Goal: Task Accomplishment & Management: Use online tool/utility

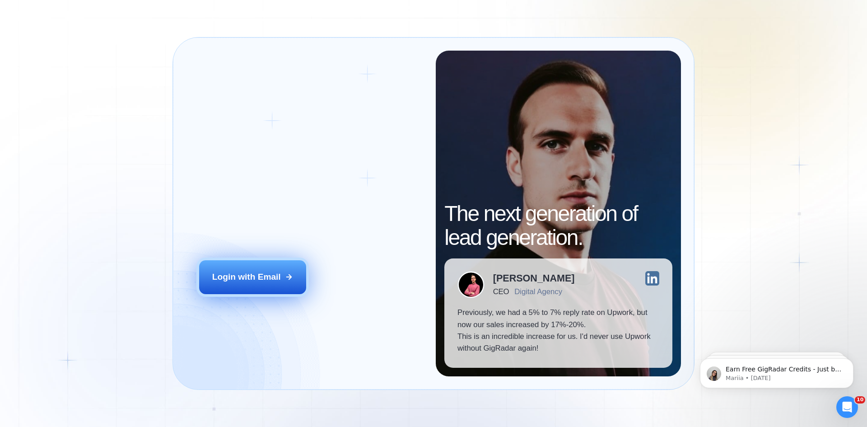
click at [254, 281] on div "Login with Email" at bounding box center [246, 277] width 69 height 12
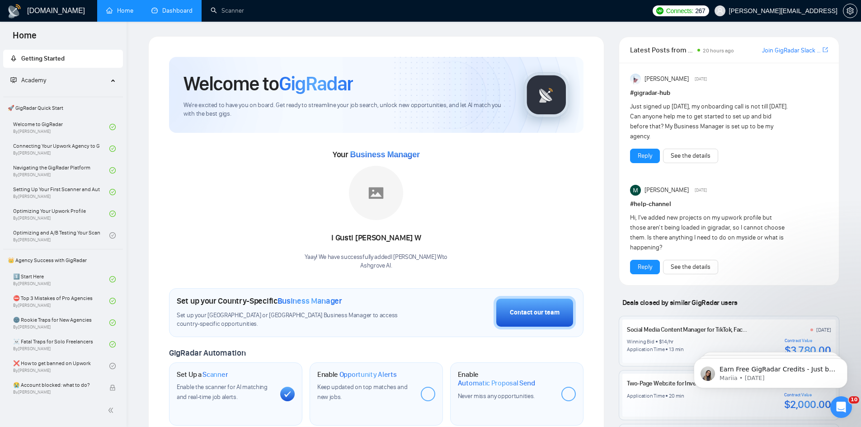
click at [165, 13] on link "Dashboard" at bounding box center [171, 11] width 41 height 8
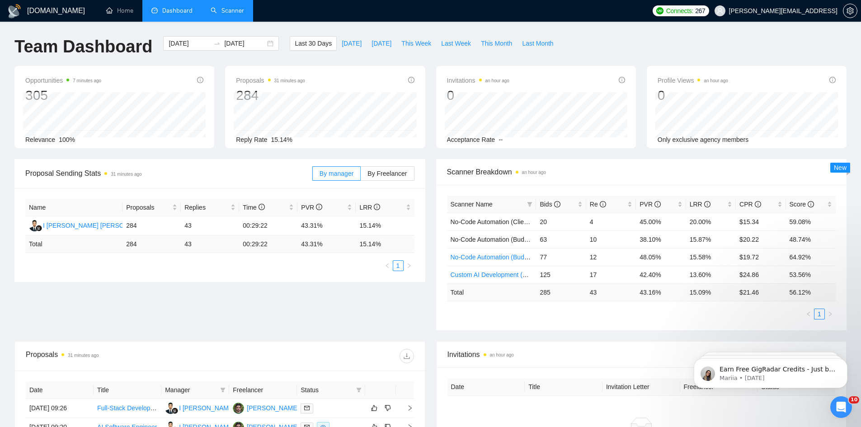
click at [231, 14] on link "Scanner" at bounding box center [227, 11] width 33 height 8
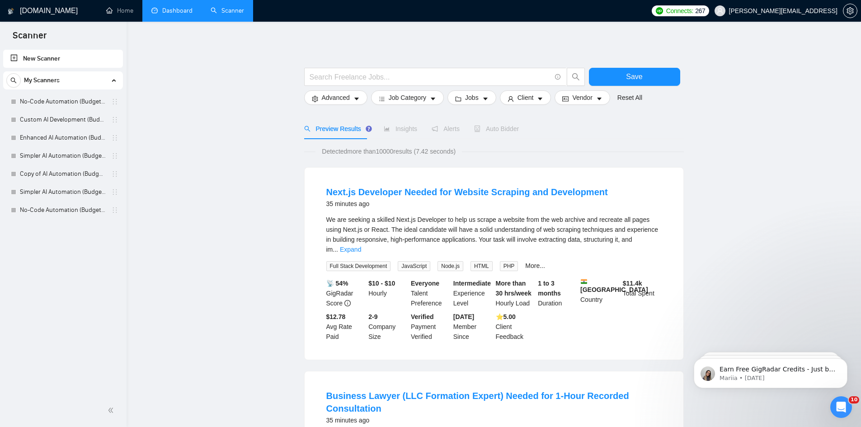
click at [170, 14] on link "Dashboard" at bounding box center [171, 11] width 41 height 8
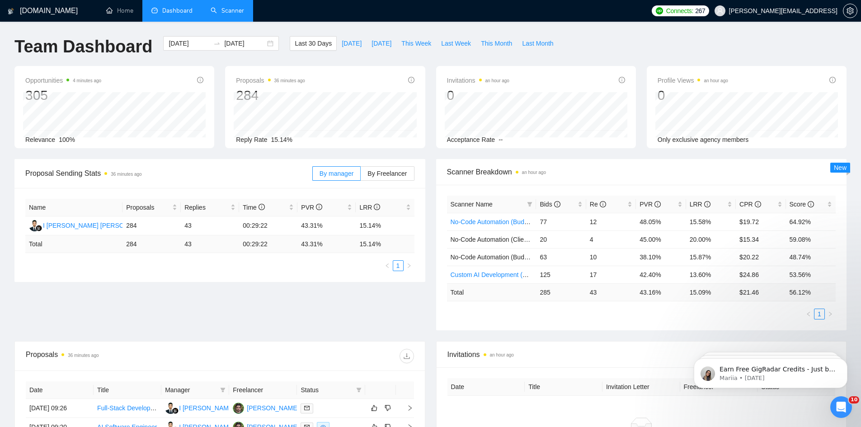
click at [230, 10] on link "Scanner" at bounding box center [227, 11] width 33 height 8
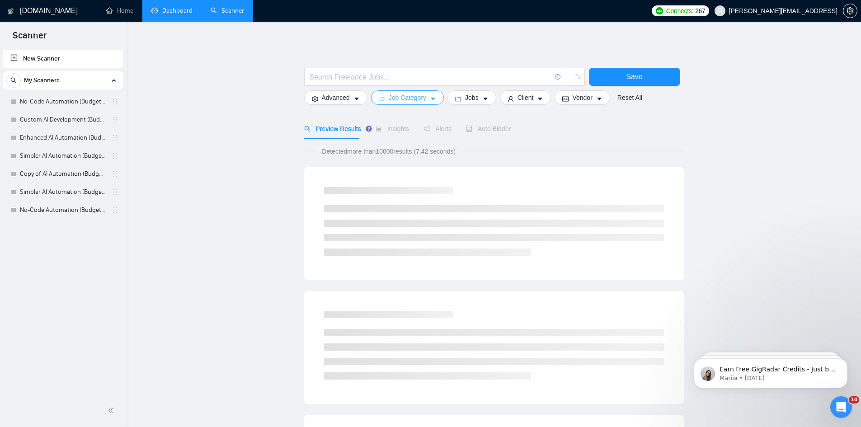
click at [407, 99] on span "Job Category" at bounding box center [406, 98] width 37 height 10
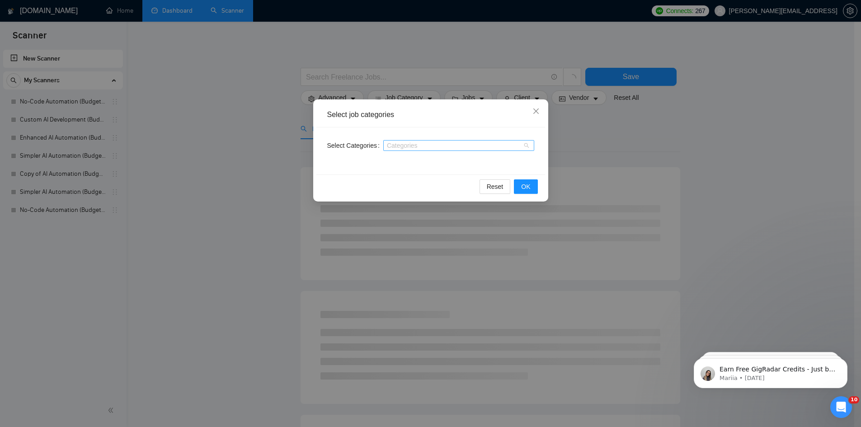
click at [411, 145] on div at bounding box center [453, 145] width 137 height 7
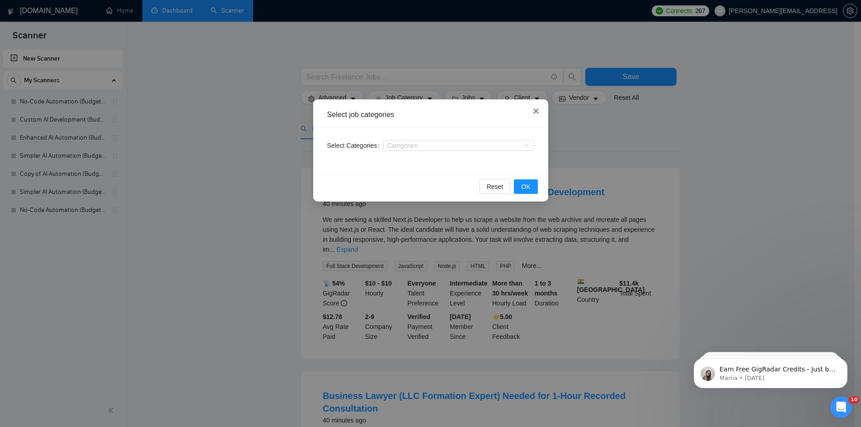
click at [538, 115] on icon "close" at bounding box center [535, 111] width 7 height 7
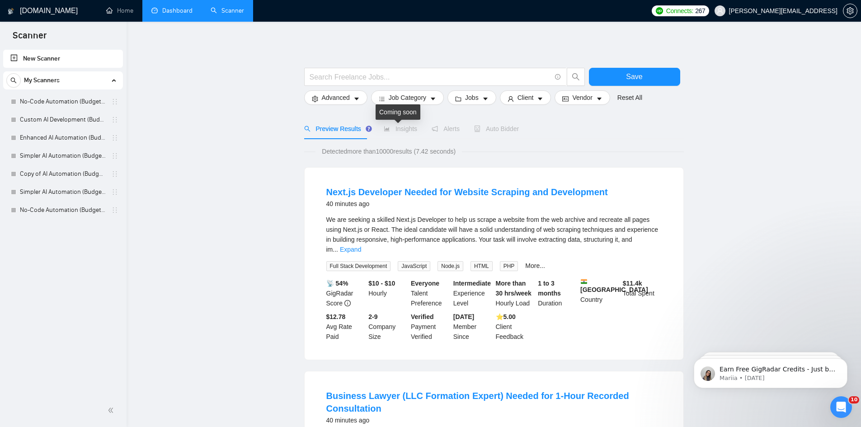
click at [416, 107] on div "Coming soon" at bounding box center [397, 111] width 45 height 15
click at [419, 101] on span "Job Category" at bounding box center [406, 98] width 37 height 10
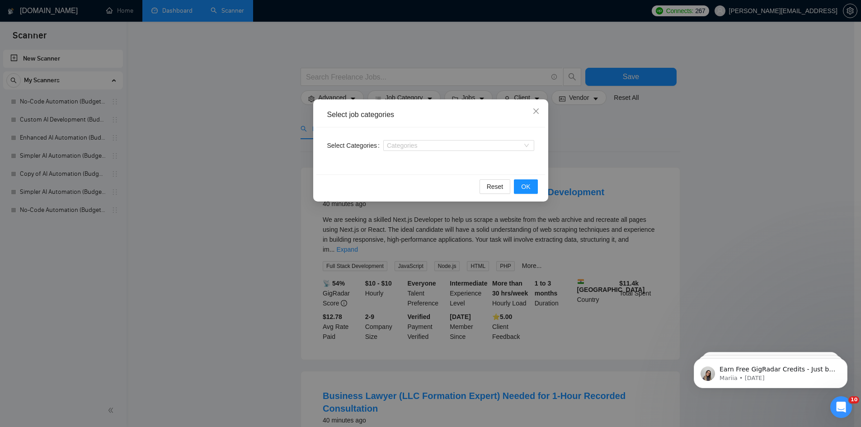
click at [254, 152] on div "Select job categories Select Categories Categories Reset OK" at bounding box center [430, 213] width 861 height 427
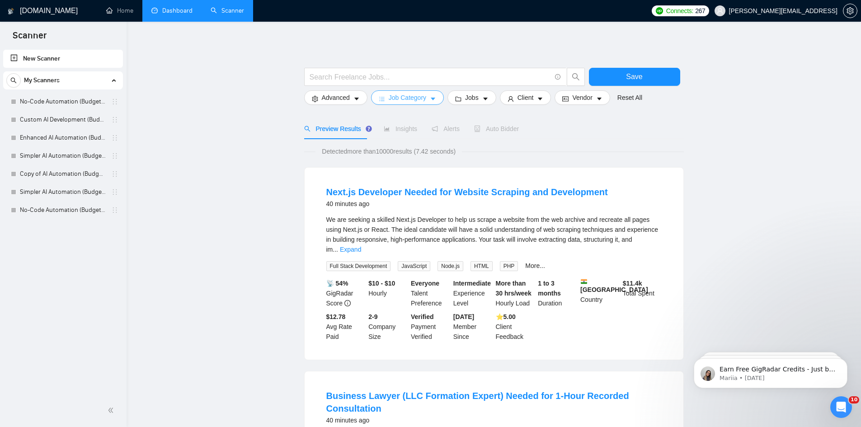
click at [419, 94] on span "Job Category" at bounding box center [406, 98] width 37 height 10
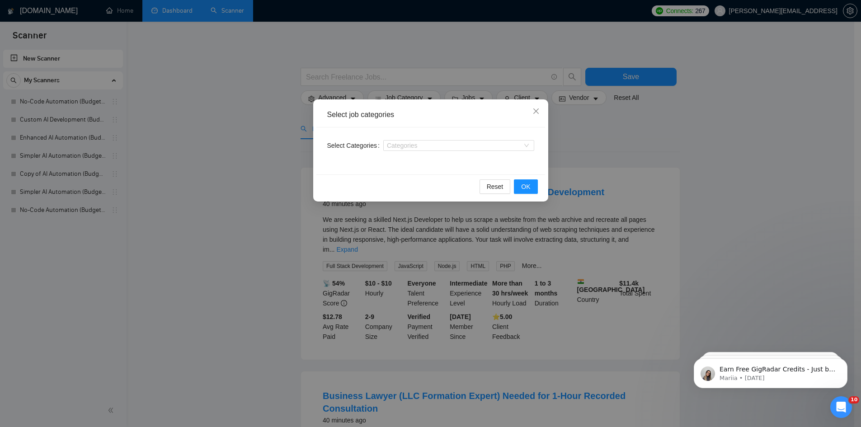
click at [250, 182] on div "Select job categories Select Categories Categories Reset OK" at bounding box center [430, 213] width 861 height 427
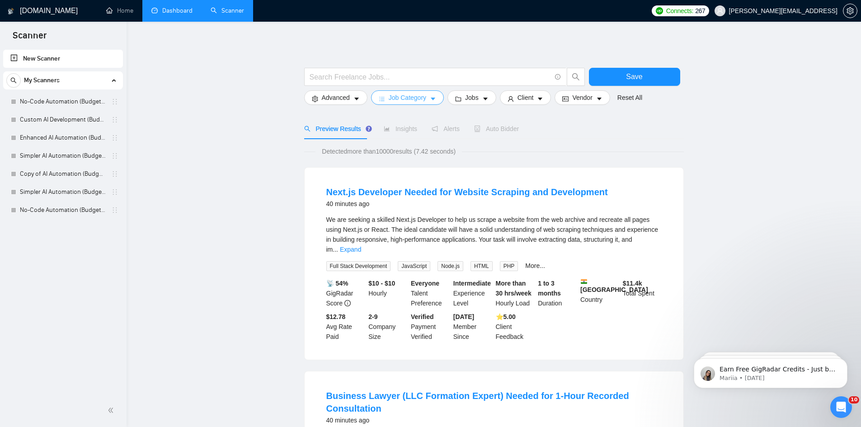
click at [411, 92] on button "Job Category" at bounding box center [407, 97] width 73 height 14
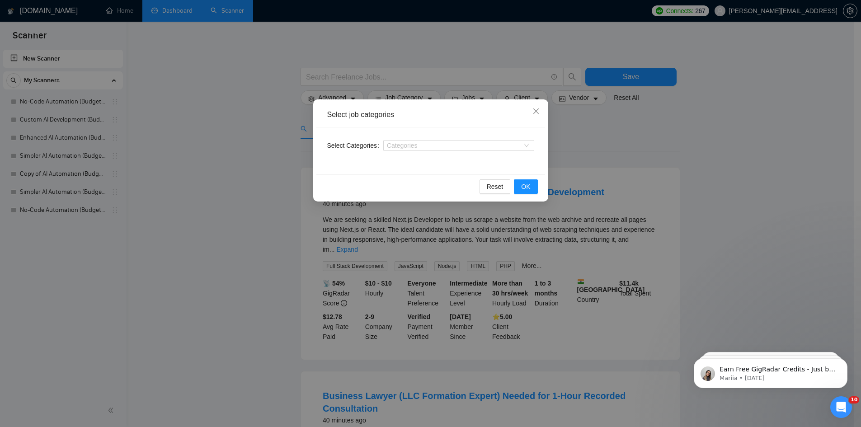
click at [193, 170] on div "Select job categories Select Categories Categories Reset OK" at bounding box center [430, 213] width 861 height 427
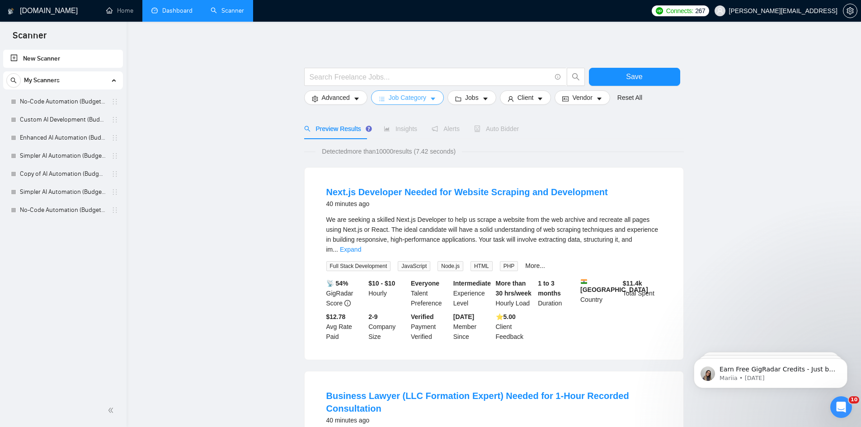
click at [415, 101] on span "Job Category" at bounding box center [406, 98] width 37 height 10
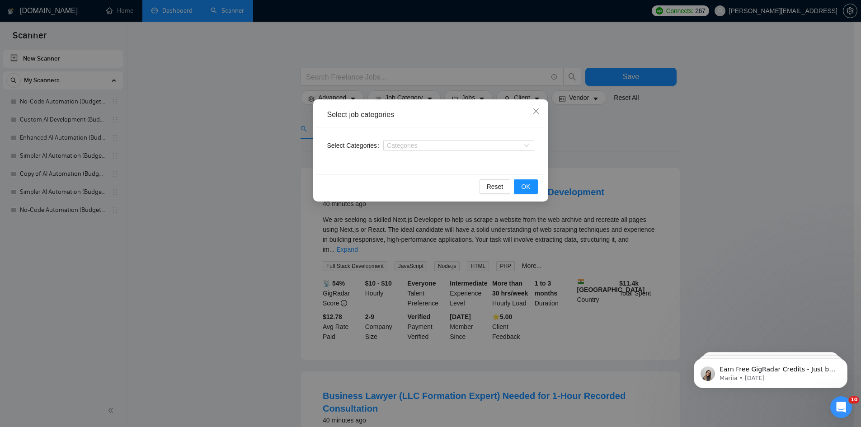
click at [255, 192] on div "Select job categories Select Categories Categories Reset OK" at bounding box center [430, 213] width 861 height 427
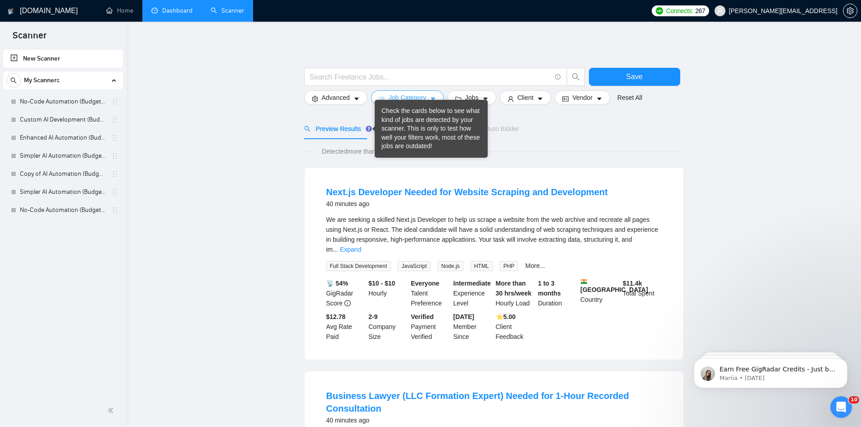
click at [402, 95] on span "Job Category" at bounding box center [406, 98] width 37 height 10
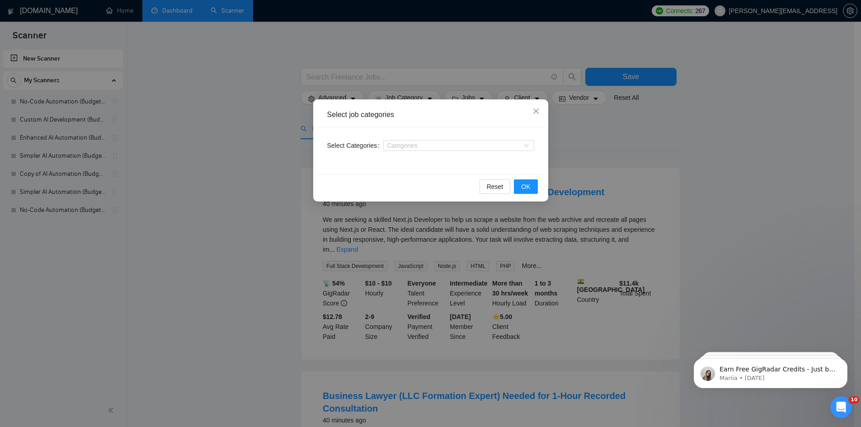
click at [241, 198] on div "Select job categories Select Categories Categories Reset OK" at bounding box center [430, 213] width 861 height 427
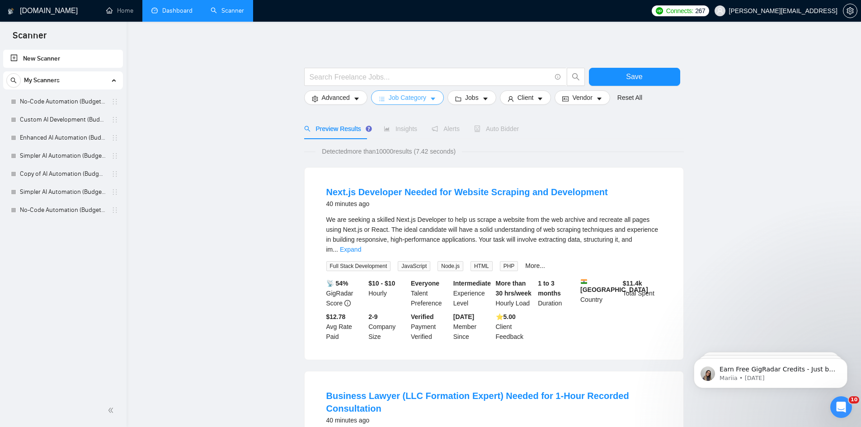
click at [426, 100] on button "Job Category" at bounding box center [407, 97] width 73 height 14
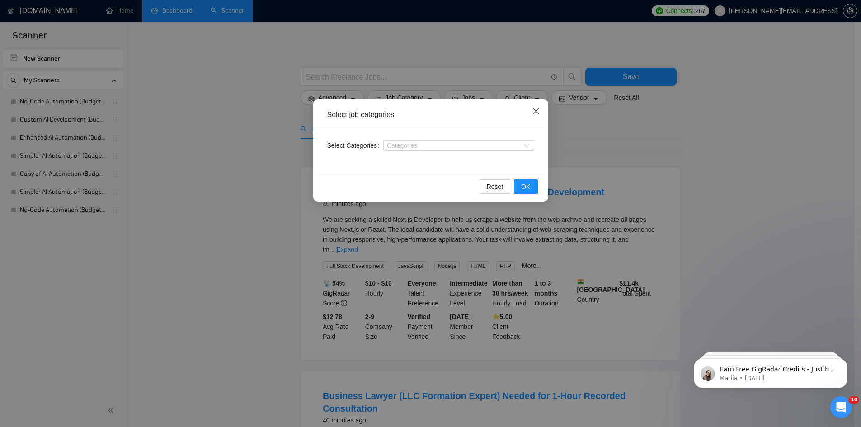
click at [538, 115] on icon "close" at bounding box center [535, 111] width 7 height 7
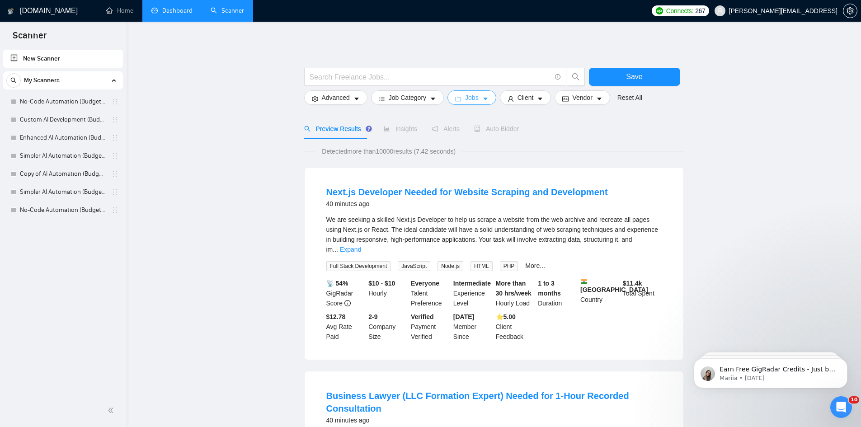
click at [470, 98] on span "Jobs" at bounding box center [472, 98] width 14 height 10
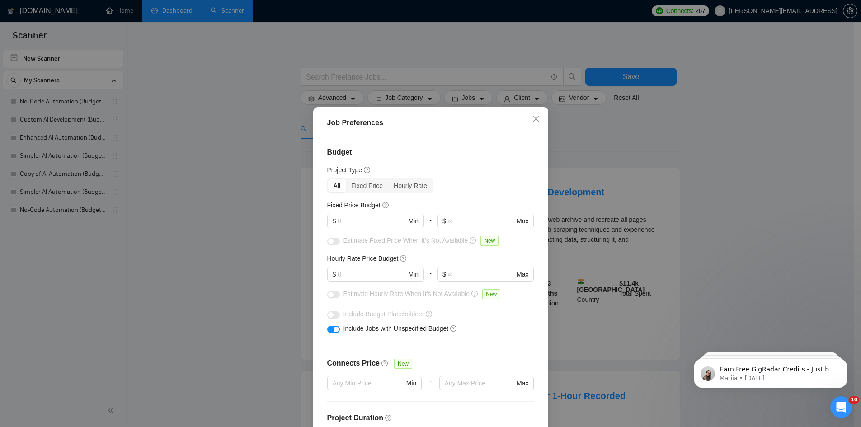
click at [657, 132] on div "Job Preferences Budget Project Type All Fixed Price Hourly Rate Fixed Price Bud…" at bounding box center [430, 213] width 861 height 427
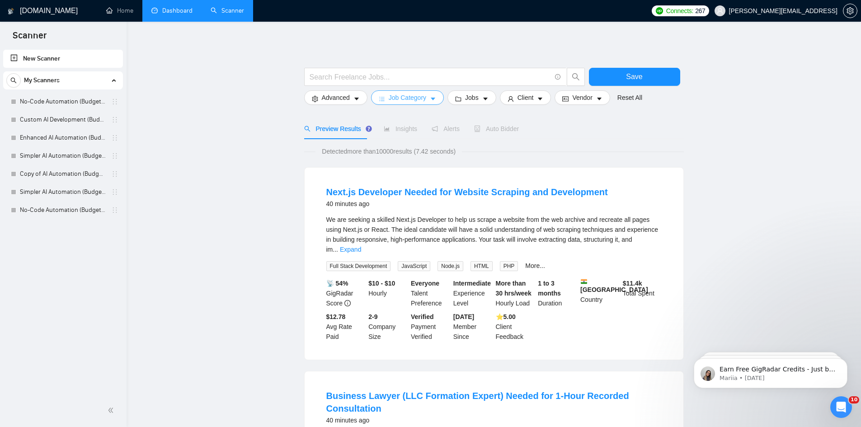
click at [418, 100] on span "Job Category" at bounding box center [406, 98] width 37 height 10
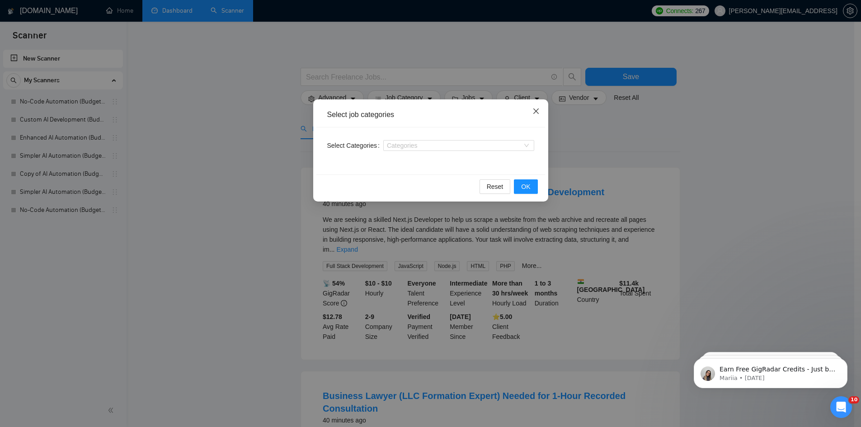
click at [538, 109] on icon "close" at bounding box center [535, 110] width 5 height 5
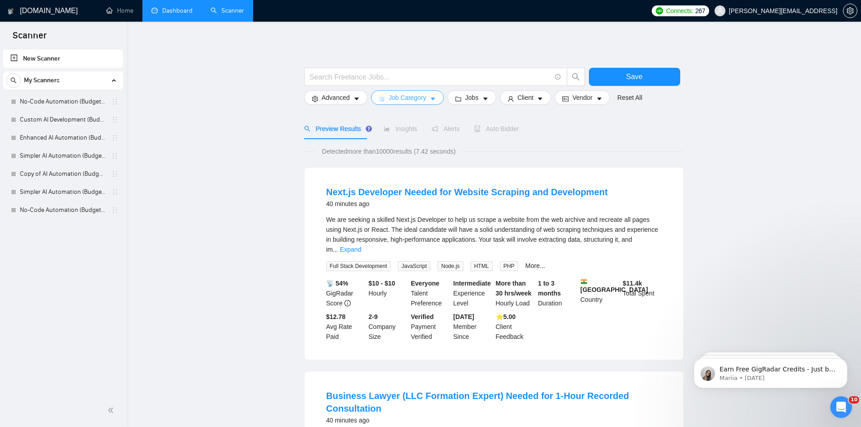
click at [407, 100] on span "Job Category" at bounding box center [406, 98] width 37 height 10
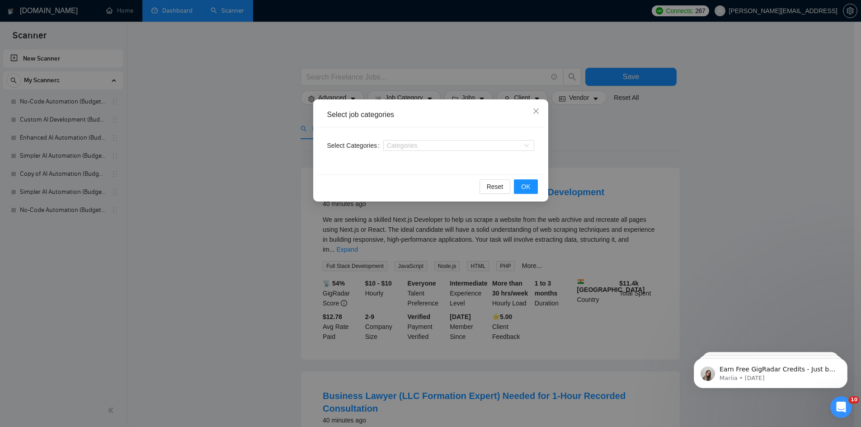
click at [671, 159] on div "Select job categories Select Categories Categories Reset OK" at bounding box center [430, 213] width 861 height 427
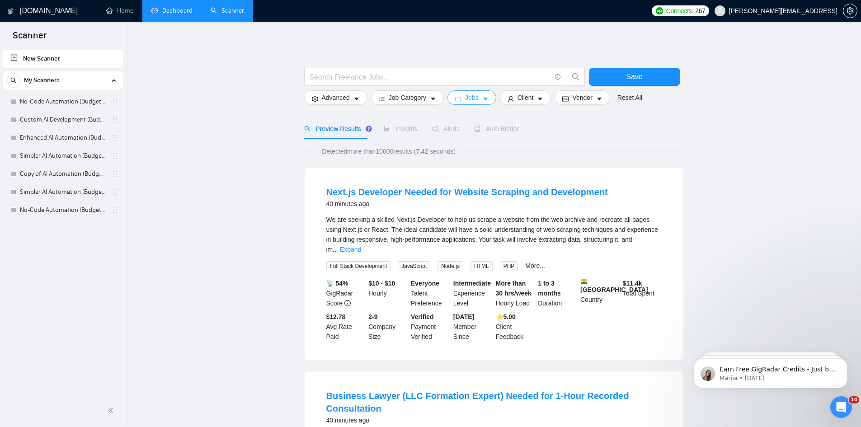
click at [456, 98] on icon "folder" at bounding box center [458, 99] width 6 height 6
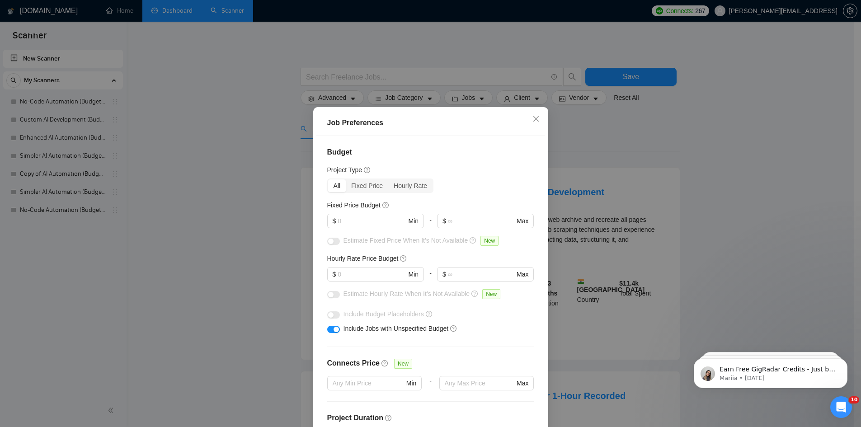
click at [579, 117] on div "Job Preferences Budget Project Type All Fixed Price Hourly Rate Fixed Price Bud…" at bounding box center [430, 213] width 861 height 427
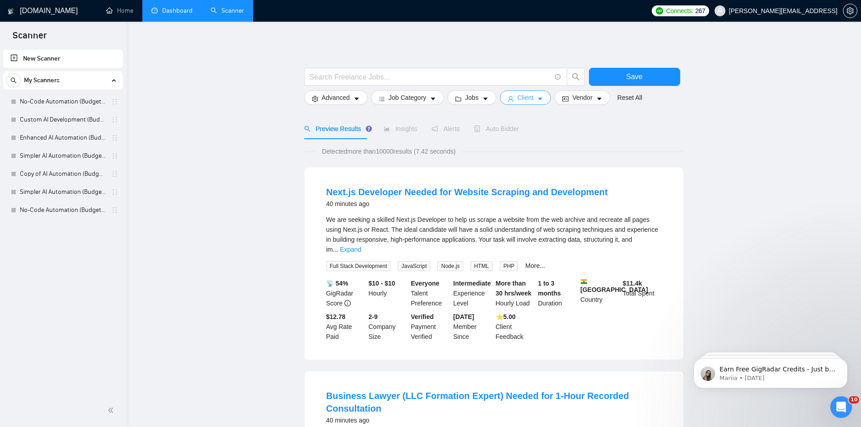
click at [535, 103] on button "Client" at bounding box center [525, 97] width 51 height 14
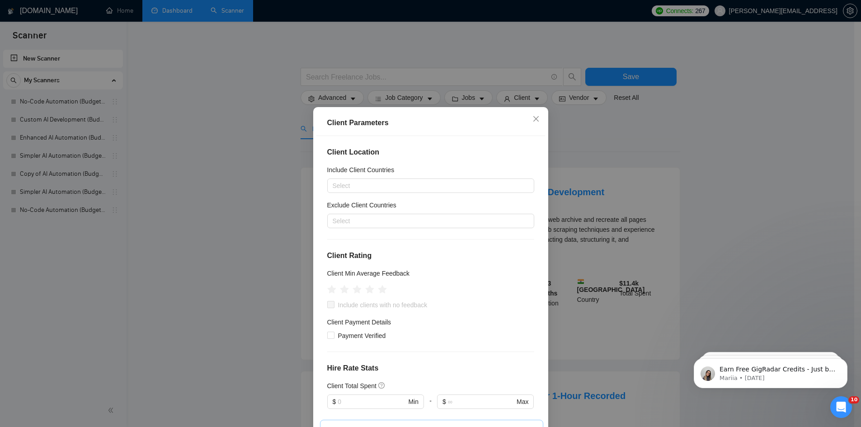
click at [580, 114] on div "Client Parameters Client Location Include Client Countries Select Exclude Clien…" at bounding box center [430, 213] width 861 height 427
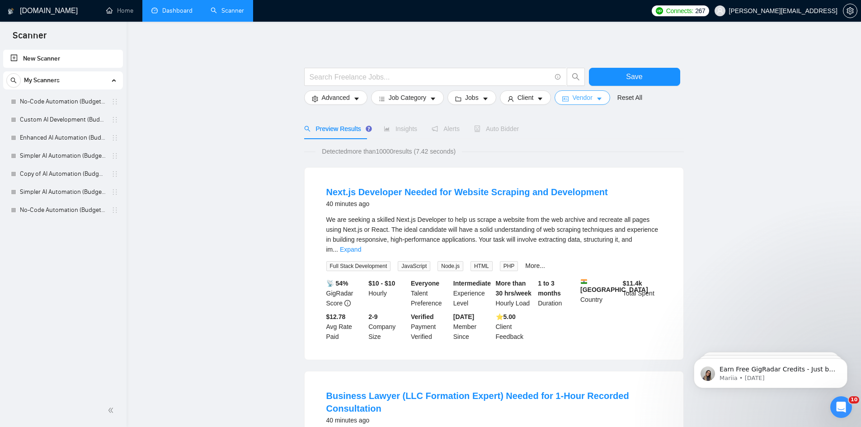
click at [579, 100] on span "Vendor" at bounding box center [582, 98] width 20 height 10
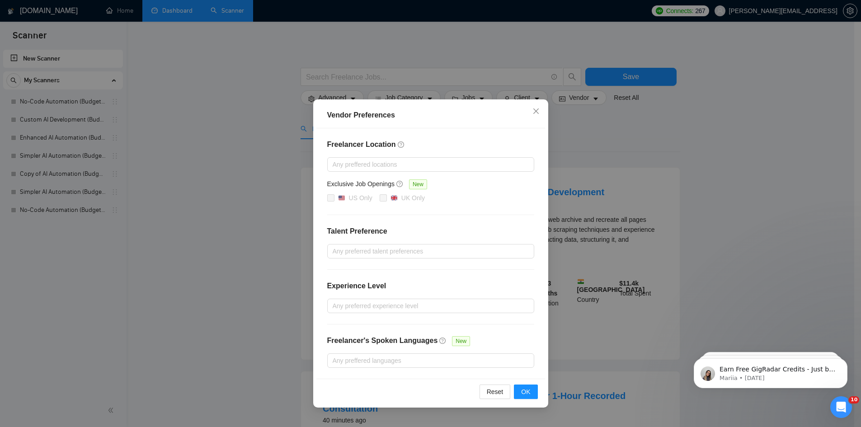
click at [573, 126] on div "Vendor Preferences Freelancer Location Any preffered locations Exclusive Job Op…" at bounding box center [430, 213] width 861 height 427
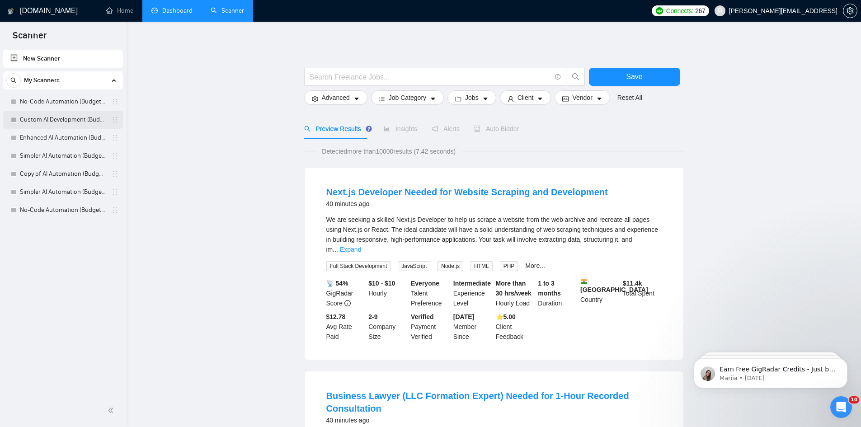
click at [81, 119] on link "Custom AI Development (Budget Filter)" at bounding box center [63, 120] width 86 height 18
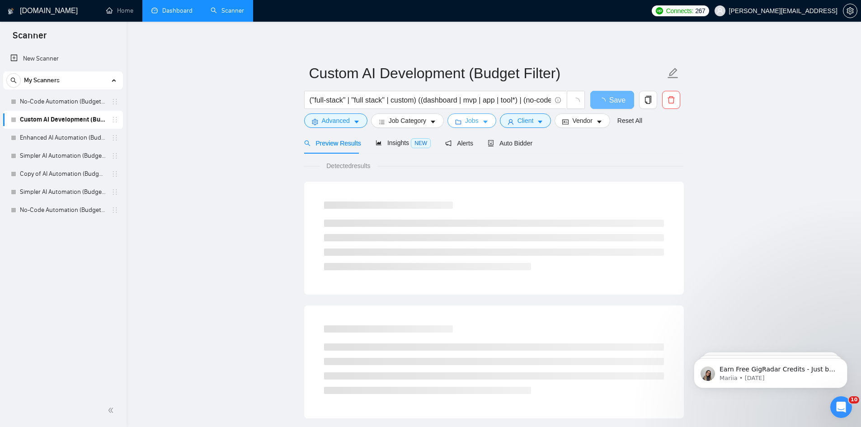
click at [473, 124] on span "Jobs" at bounding box center [472, 121] width 14 height 10
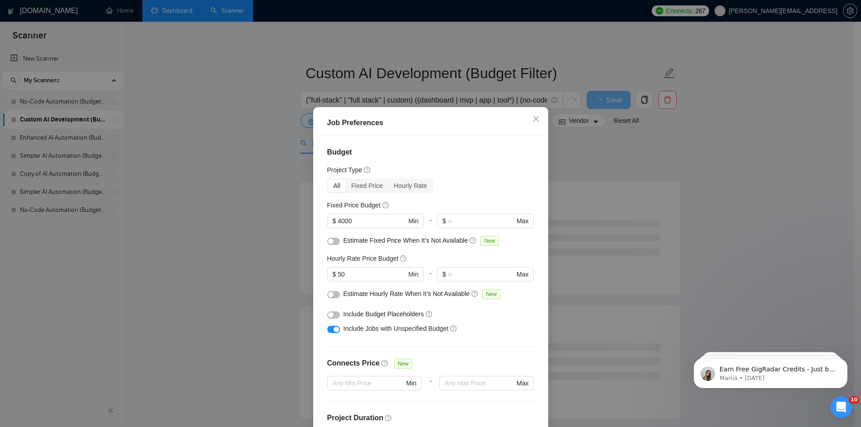
click at [569, 137] on div "Job Preferences Budget Project Type All Fixed Price Hourly Rate Fixed Price Bud…" at bounding box center [430, 213] width 861 height 427
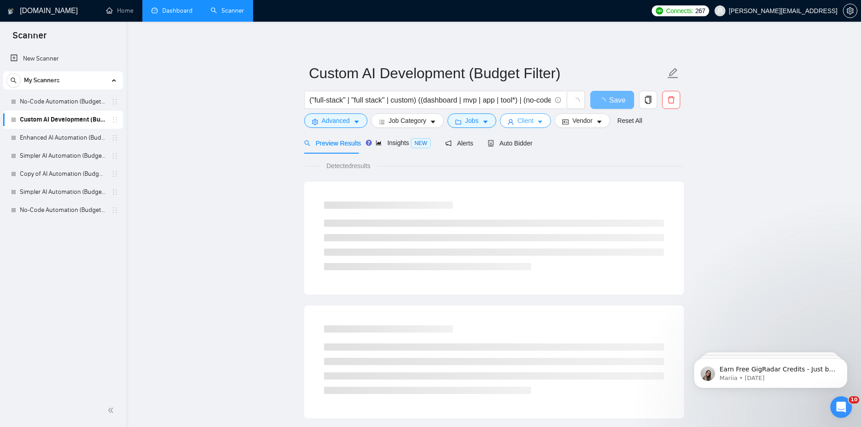
click at [524, 124] on span "Client" at bounding box center [525, 121] width 16 height 10
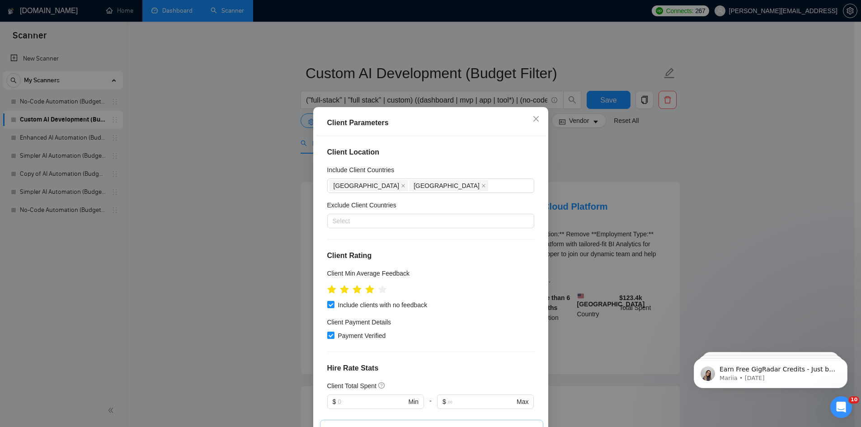
click at [562, 141] on div "Client Parameters Client Location Include Client Countries Australia United Sta…" at bounding box center [430, 213] width 861 height 427
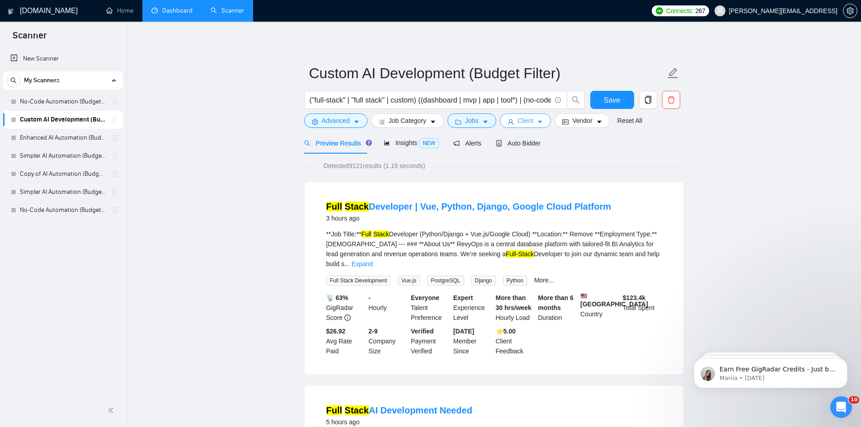
click at [533, 117] on button "Client" at bounding box center [525, 120] width 51 height 14
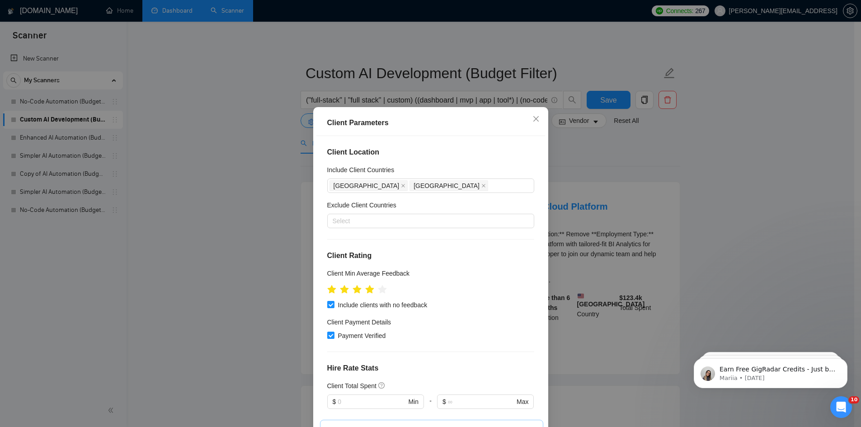
click at [578, 133] on div "Client Parameters Client Location Include Client Countries Australia United Sta…" at bounding box center [430, 213] width 861 height 427
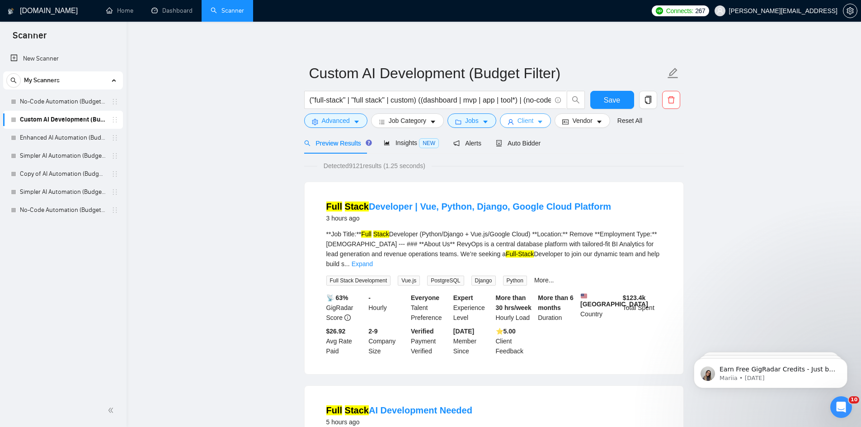
click at [527, 120] on span "Client" at bounding box center [525, 121] width 16 height 10
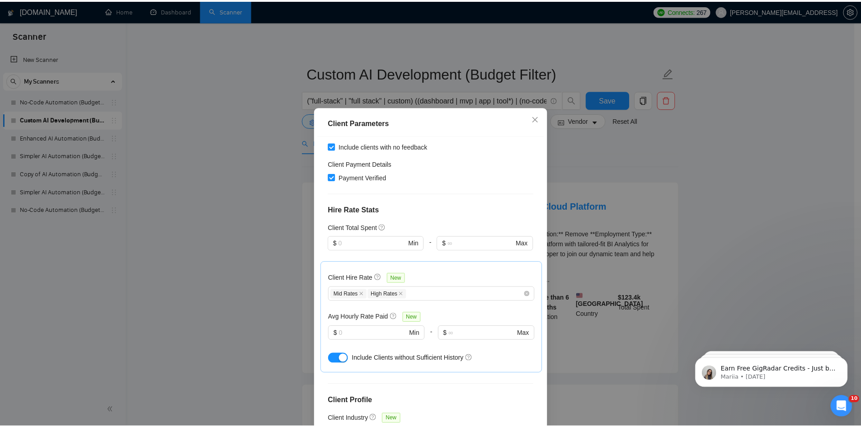
scroll to position [263, 0]
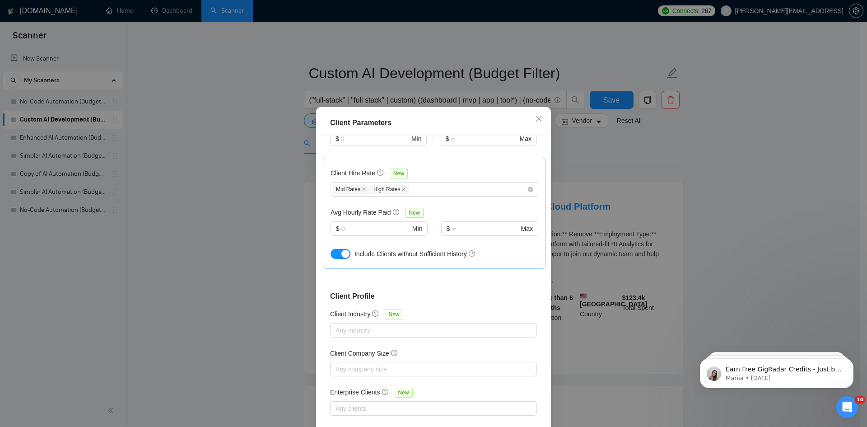
click at [570, 155] on div "Client Parameters Client Location Include Client Countries Australia United Sta…" at bounding box center [433, 213] width 867 height 427
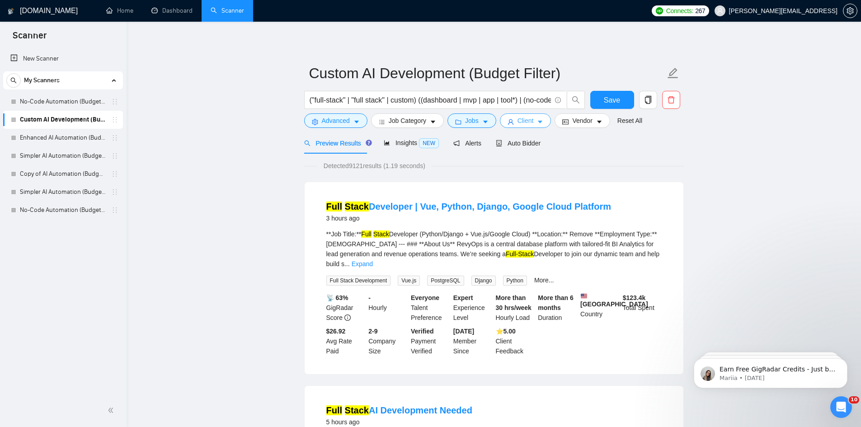
click at [530, 126] on span "Client" at bounding box center [525, 121] width 16 height 10
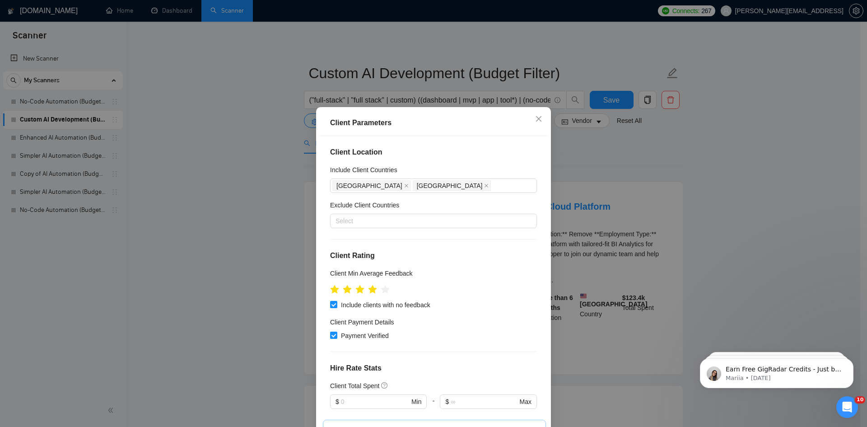
click at [571, 154] on div "Client Parameters Client Location Include Client Countries Australia United Sta…" at bounding box center [433, 213] width 867 height 427
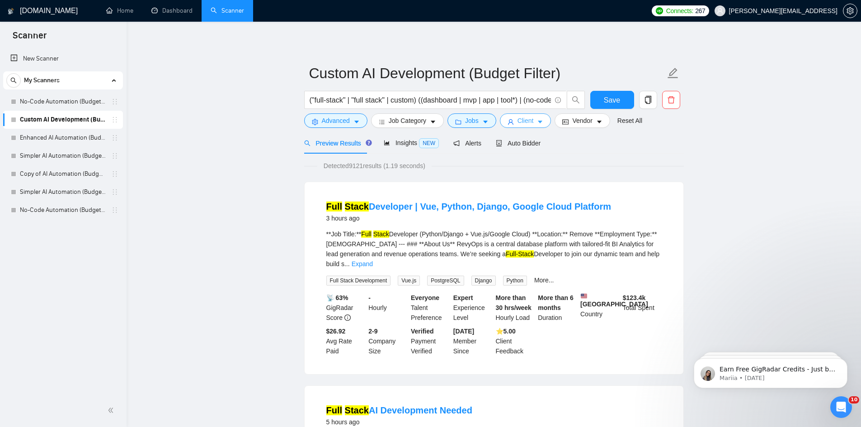
click at [529, 123] on span "Client" at bounding box center [525, 121] width 16 height 10
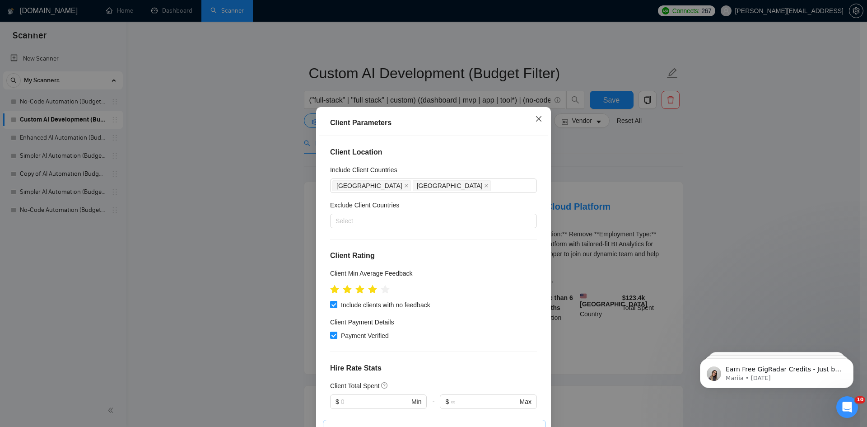
click at [538, 123] on span "Close" at bounding box center [539, 119] width 24 height 24
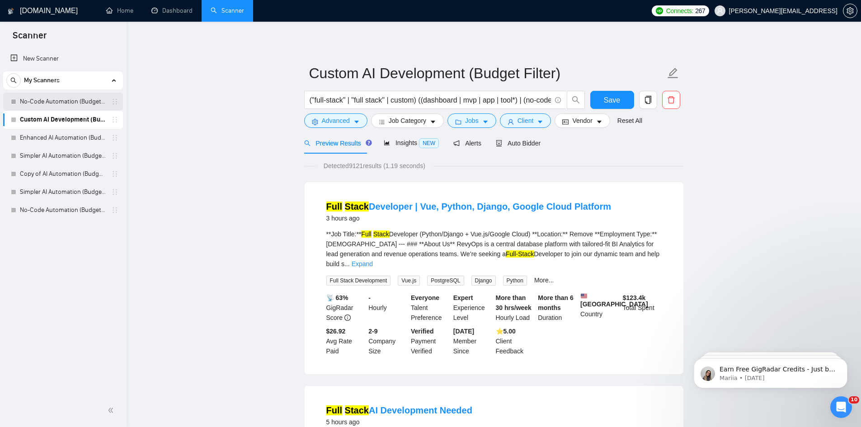
click at [63, 99] on link "No-Code Automation (Budget Filters)" at bounding box center [63, 102] width 86 height 18
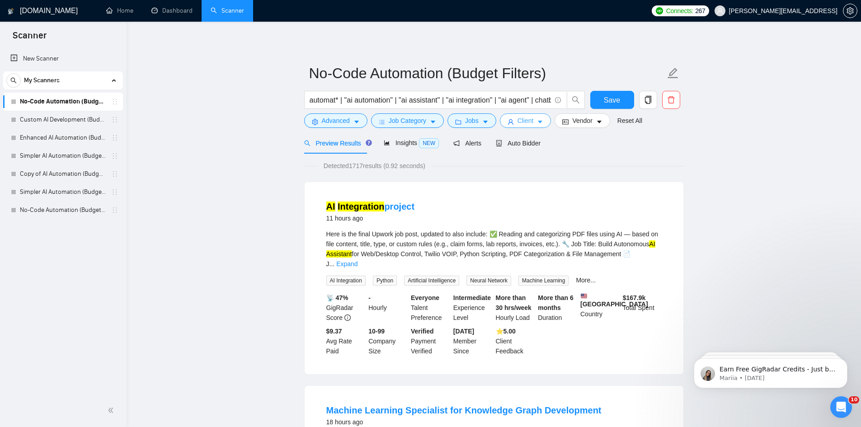
click at [524, 121] on span "Client" at bounding box center [525, 121] width 16 height 10
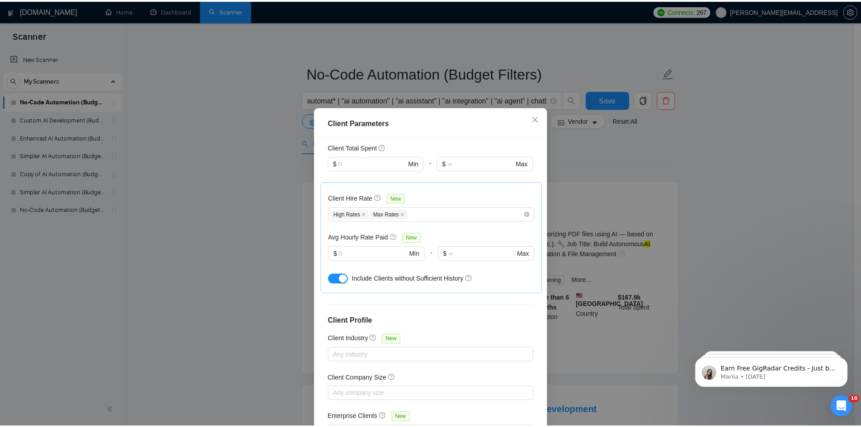
scroll to position [263, 0]
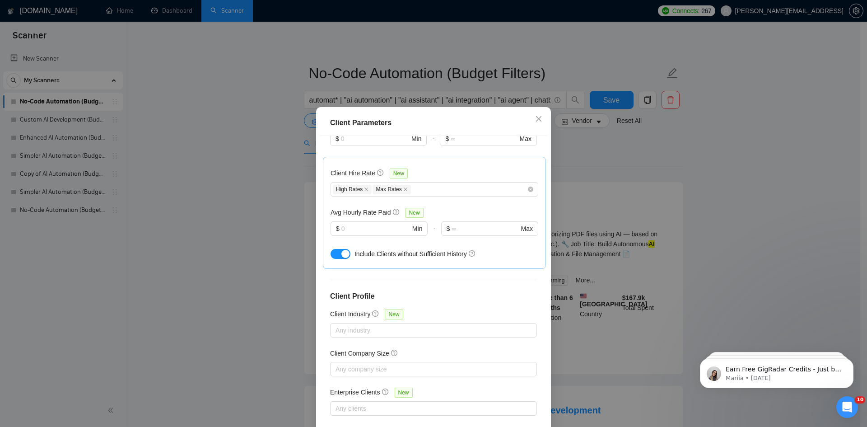
click at [182, 219] on div "Client Parameters Client Location Include Client Countries Australia United Sta…" at bounding box center [433, 213] width 867 height 427
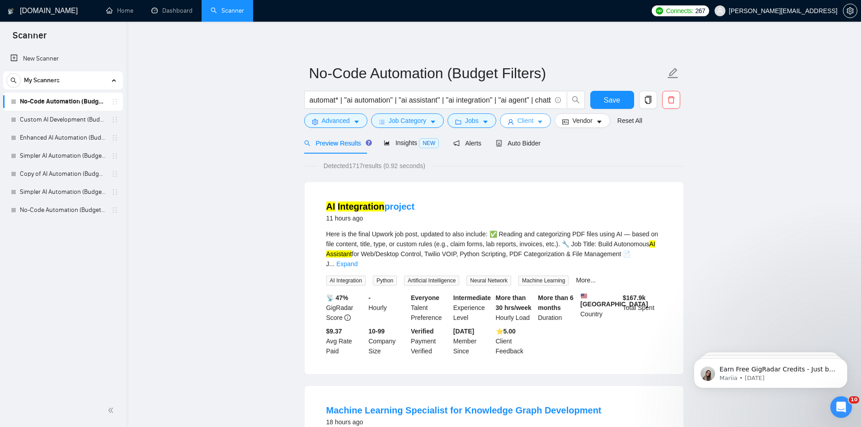
click at [528, 120] on span "Client" at bounding box center [525, 121] width 16 height 10
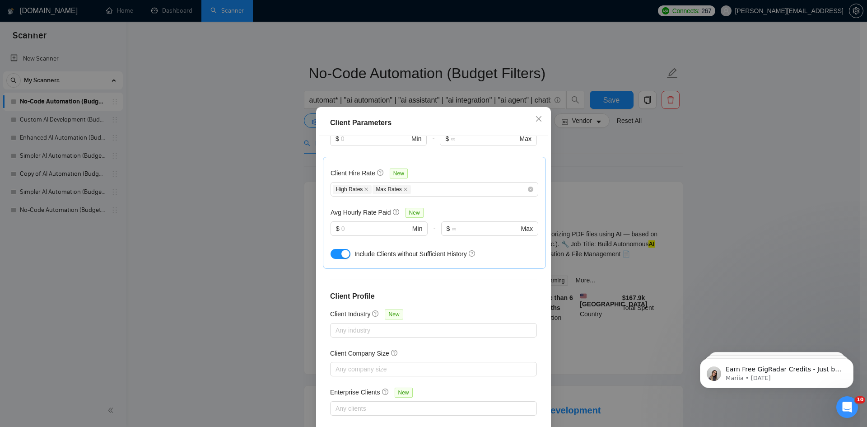
click at [258, 222] on div "Client Parameters Client Location Include Client Countries Australia United Sta…" at bounding box center [433, 213] width 867 height 427
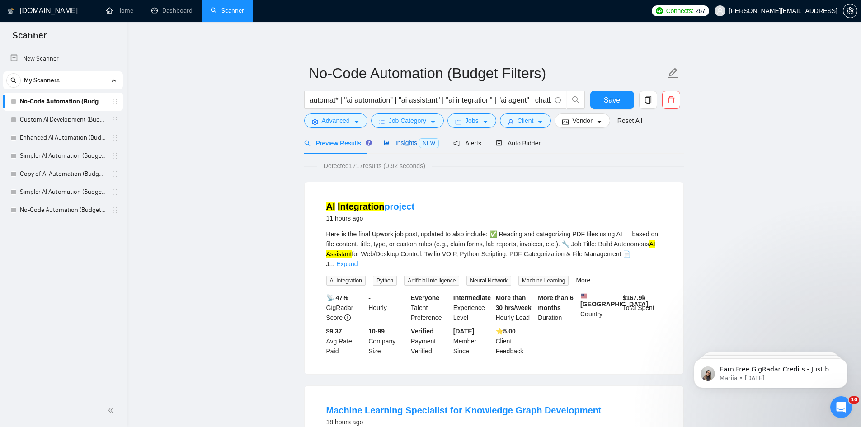
click at [419, 145] on span "NEW" at bounding box center [429, 143] width 20 height 10
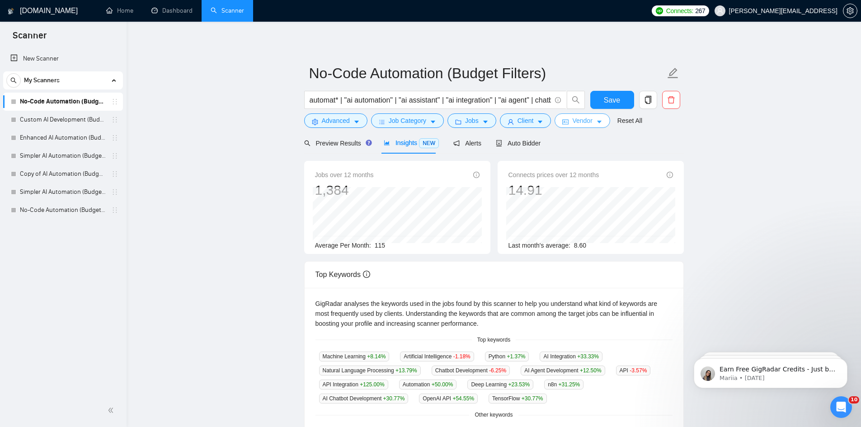
click at [592, 125] on button "Vendor" at bounding box center [581, 120] width 55 height 14
click at [592, 426] on div "Vendor Preferences Freelancer Location Any preffered locations Exclusive Job Op…" at bounding box center [430, 427] width 861 height 0
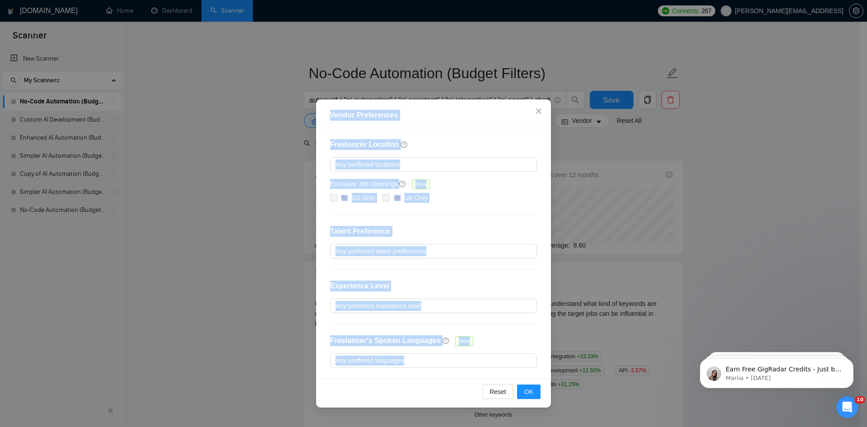
click at [478, 198] on div "US Only UK Only" at bounding box center [433, 198] width 207 height 11
click at [455, 191] on div "Exclusive Job Openings New" at bounding box center [433, 186] width 207 height 14
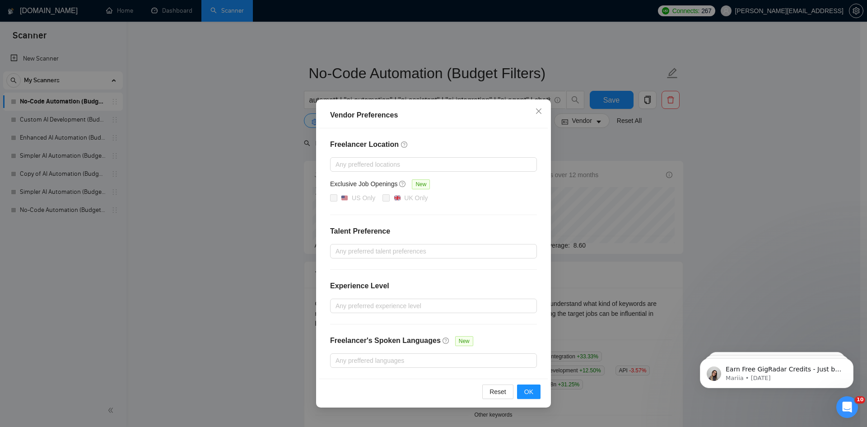
click at [627, 142] on div "Vendor Preferences Freelancer Location Any preffered locations Exclusive Job Op…" at bounding box center [433, 213] width 867 height 427
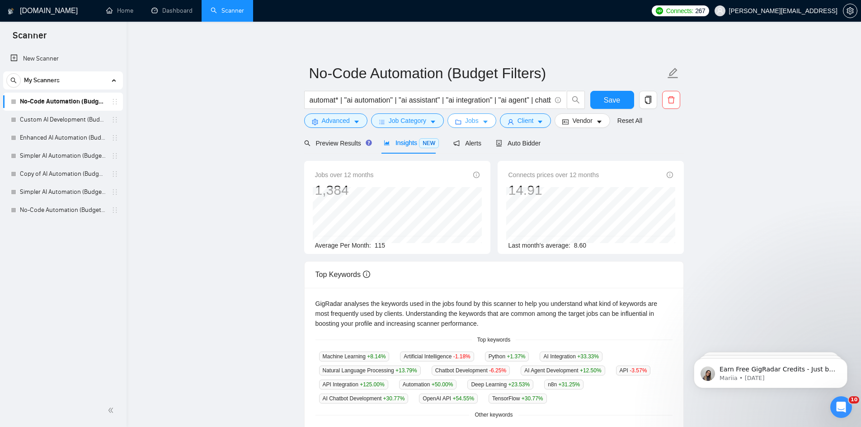
click at [465, 123] on span "Jobs" at bounding box center [472, 121] width 14 height 10
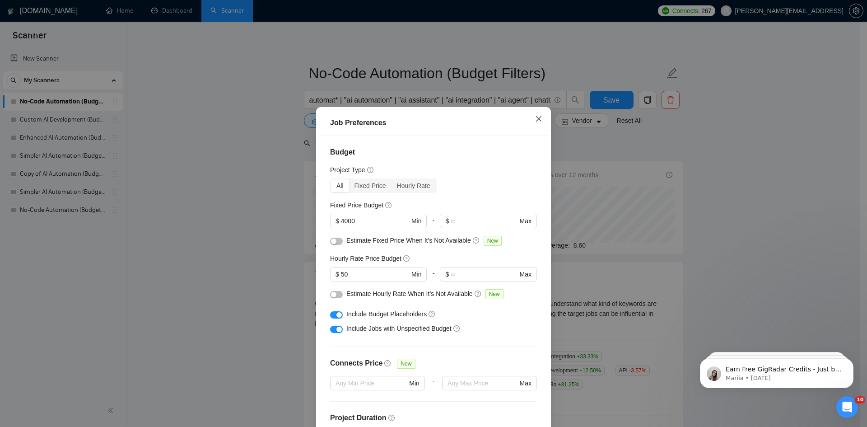
click at [529, 116] on span "Close" at bounding box center [539, 119] width 24 height 24
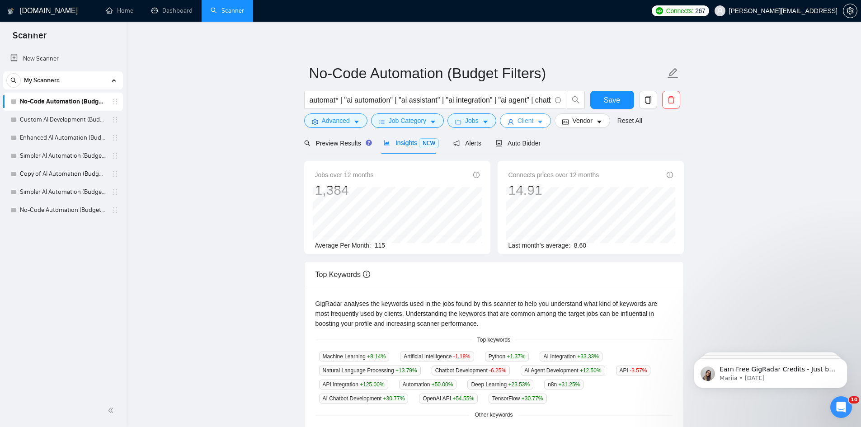
click at [523, 124] on span "Client" at bounding box center [525, 121] width 16 height 10
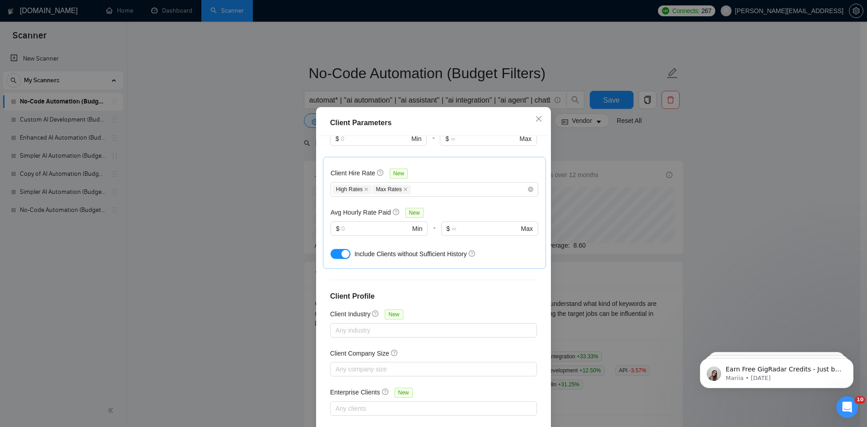
click at [253, 158] on div "Client Parameters Client Location Include Client Countries Australia United Sta…" at bounding box center [433, 213] width 867 height 427
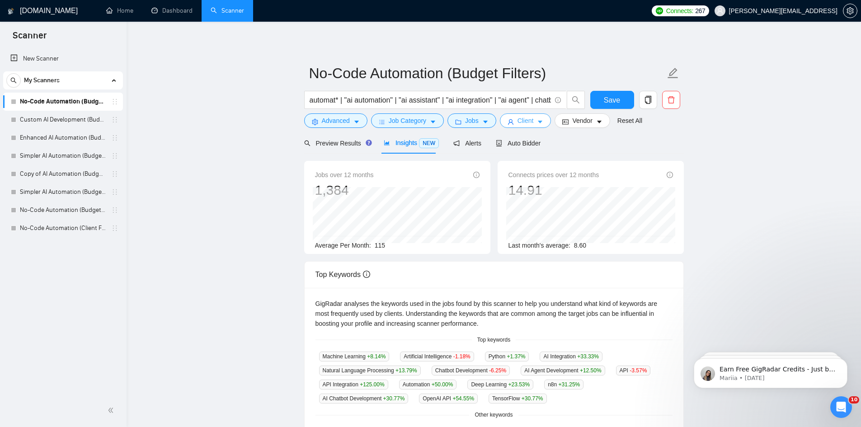
click at [517, 125] on span "Client" at bounding box center [525, 121] width 16 height 10
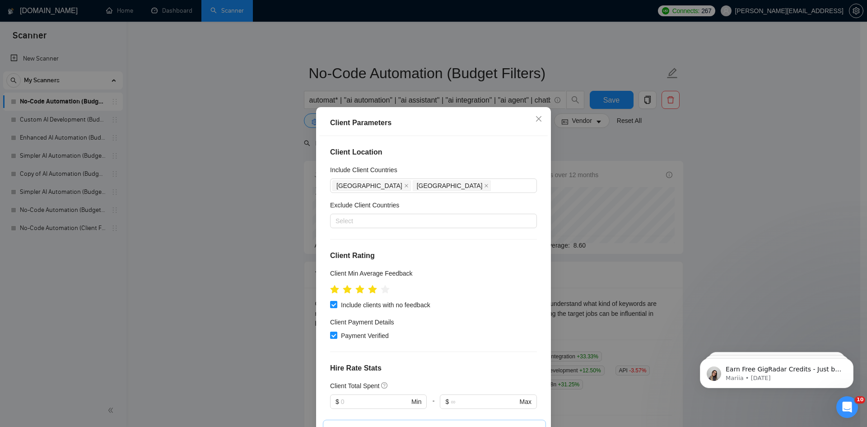
click at [258, 235] on div "Client Parameters Client Location Include Client Countries Australia United Sta…" at bounding box center [433, 213] width 867 height 427
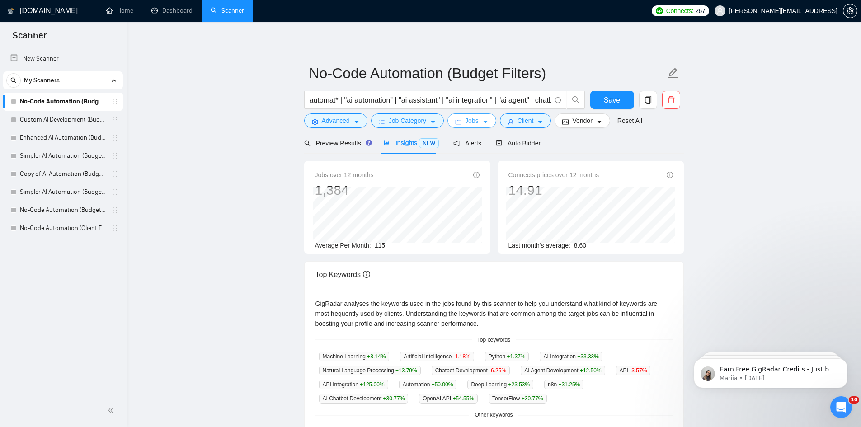
click at [476, 116] on span "Jobs" at bounding box center [472, 121] width 14 height 10
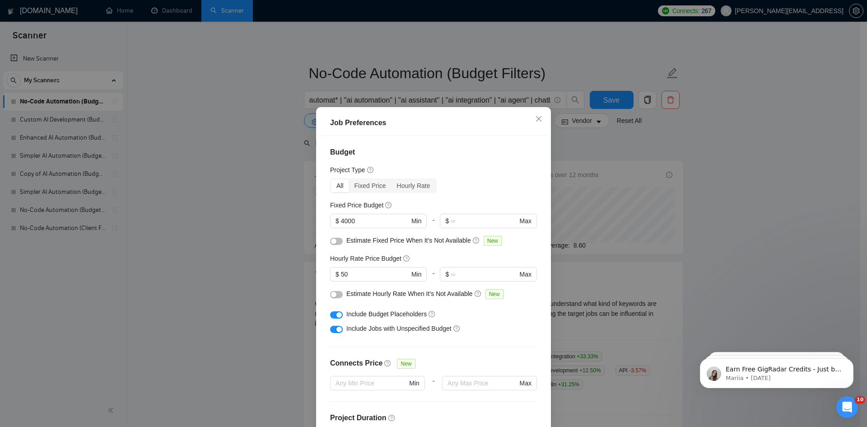
click at [604, 142] on div "Job Preferences Budget Project Type All Fixed Price Hourly Rate Fixed Price Bud…" at bounding box center [433, 213] width 867 height 427
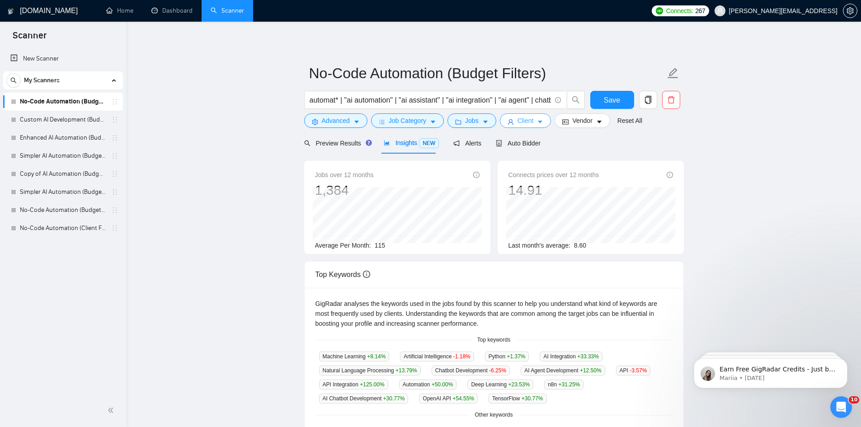
click at [517, 117] on span "Client" at bounding box center [525, 121] width 16 height 10
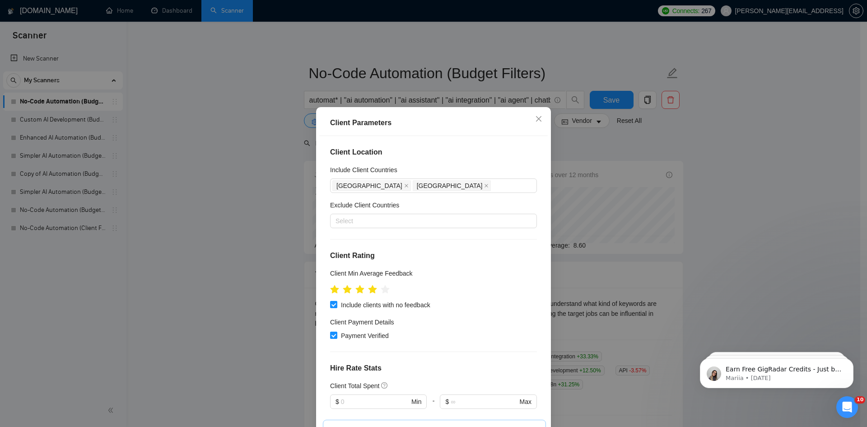
click at [579, 142] on div "Client Parameters Client Location Include Client Countries Australia United Sta…" at bounding box center [433, 213] width 867 height 427
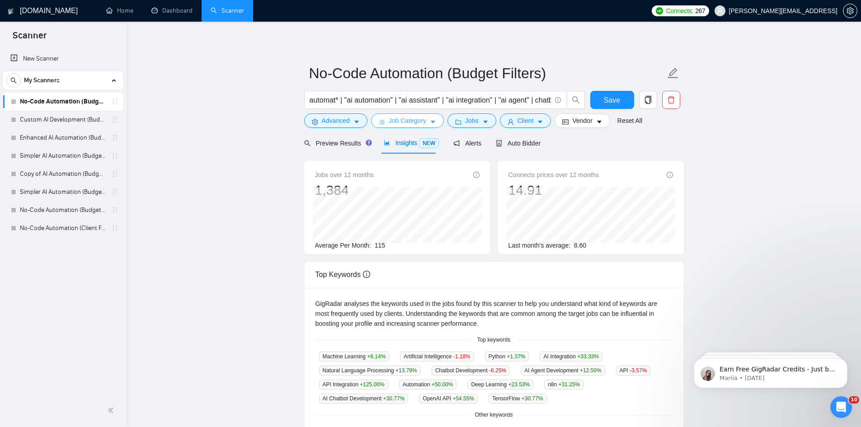
click at [431, 116] on button "Job Category" at bounding box center [407, 120] width 73 height 14
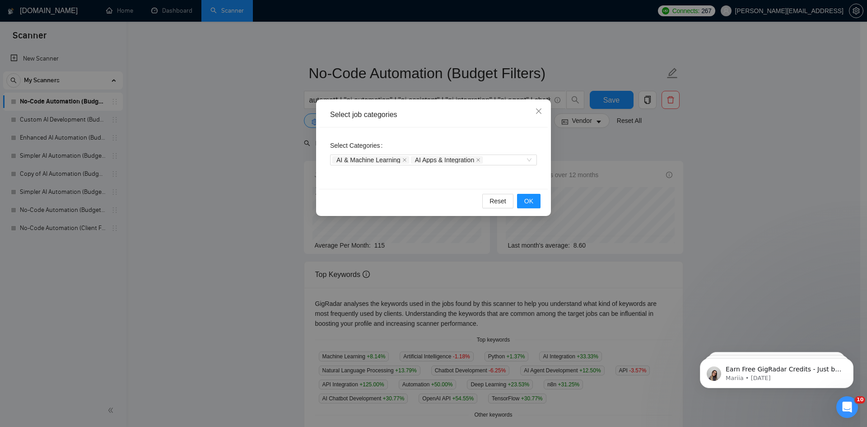
click at [227, 149] on div "Select job categories Select Categories AI & Machine Learning AI Apps & Integra…" at bounding box center [433, 213] width 867 height 427
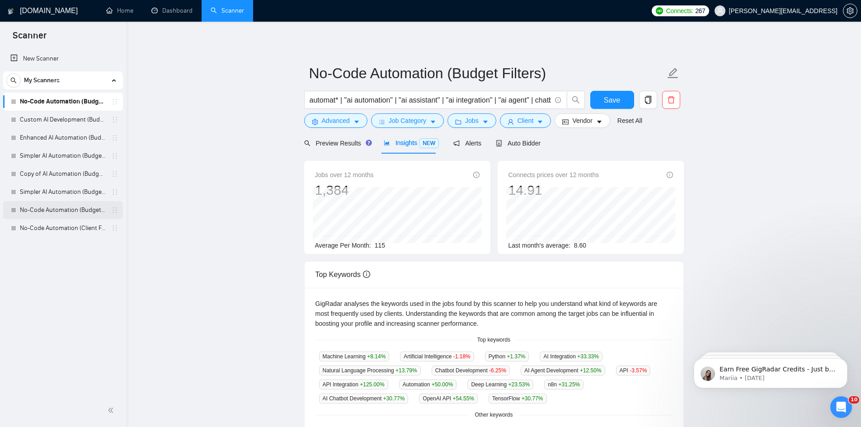
click at [57, 207] on link "No-Code Automation (Budget Filters)" at bounding box center [63, 210] width 86 height 18
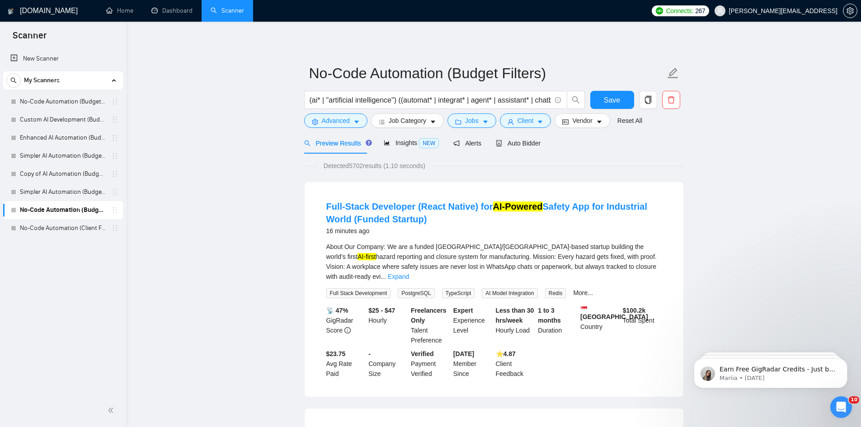
click at [552, 137] on div "Preview Results Insights NEW Alerts Auto Bidder" at bounding box center [493, 142] width 379 height 21
click at [478, 122] on button "Jobs" at bounding box center [471, 120] width 49 height 14
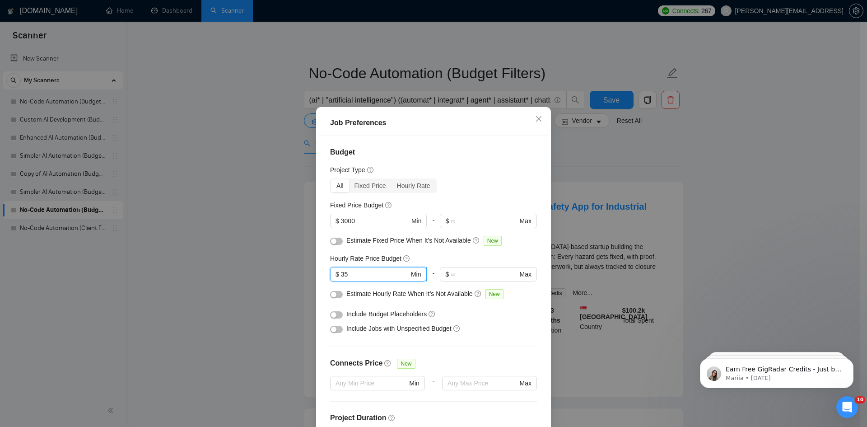
click at [351, 277] on input "35" at bounding box center [375, 274] width 68 height 10
click at [200, 239] on div "Job Preferences Budget Project Type All Fixed Price Hourly Rate Fixed Price Bud…" at bounding box center [433, 213] width 867 height 427
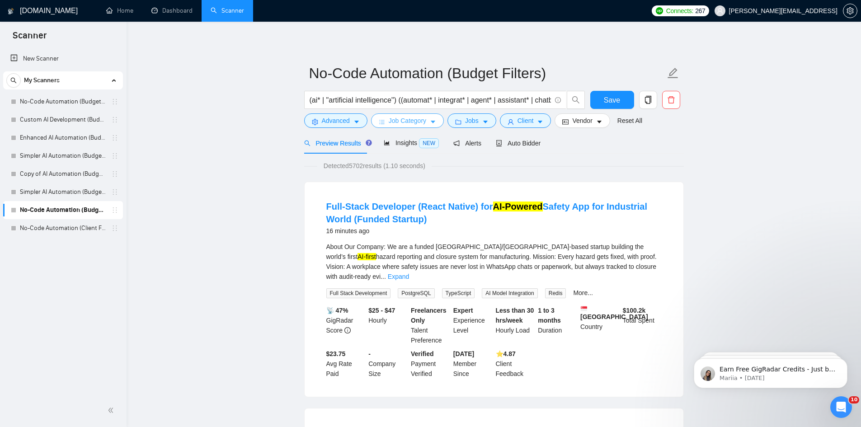
click at [425, 124] on button "Job Category" at bounding box center [407, 120] width 73 height 14
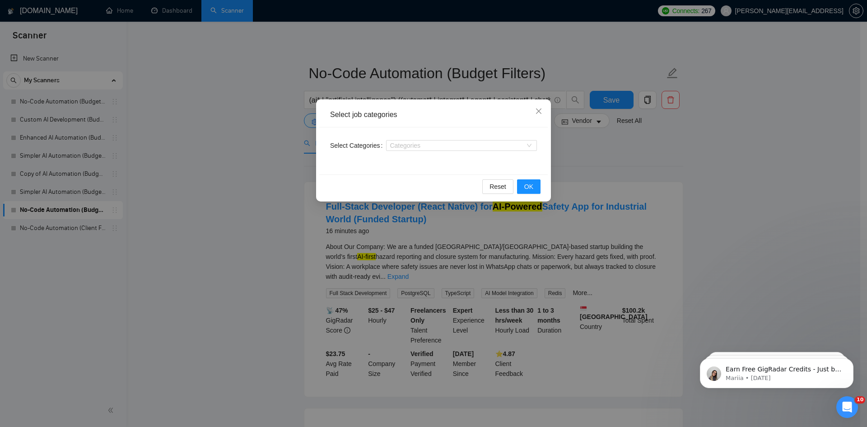
click at [631, 145] on div "Select job categories Select Categories Categories Reset OK" at bounding box center [433, 213] width 867 height 427
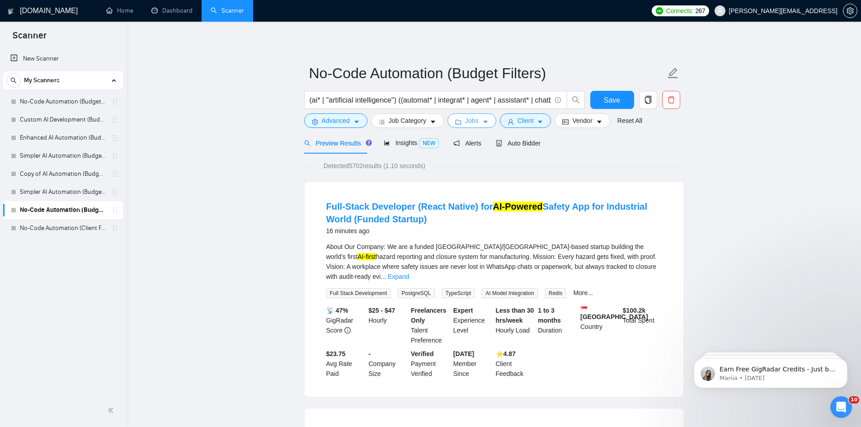
click at [475, 124] on span "Jobs" at bounding box center [472, 121] width 14 height 10
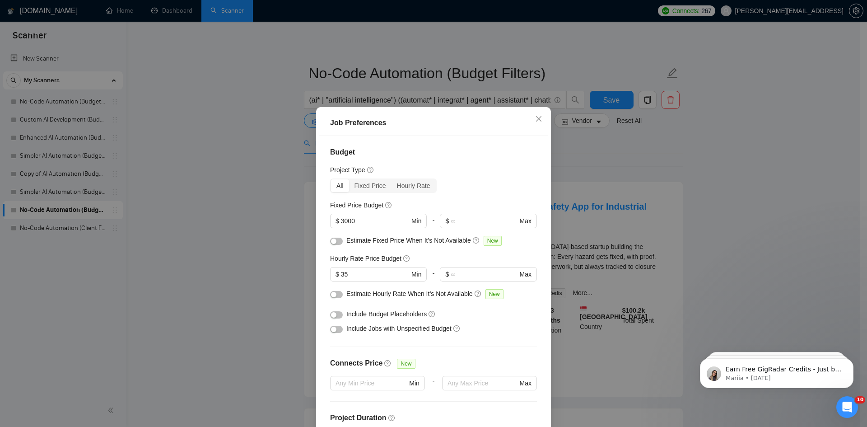
drag, startPoint x: 600, startPoint y: 154, endPoint x: 379, endPoint y: 141, distance: 221.3
click at [599, 153] on div "Job Preferences Budget Project Type All Fixed Price Hourly Rate Fixed Price Bud…" at bounding box center [433, 213] width 867 height 427
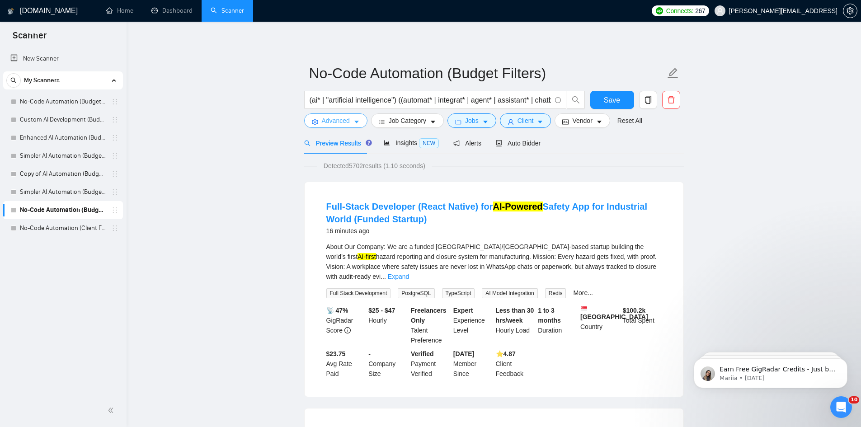
click at [331, 121] on span "Advanced" at bounding box center [336, 121] width 28 height 10
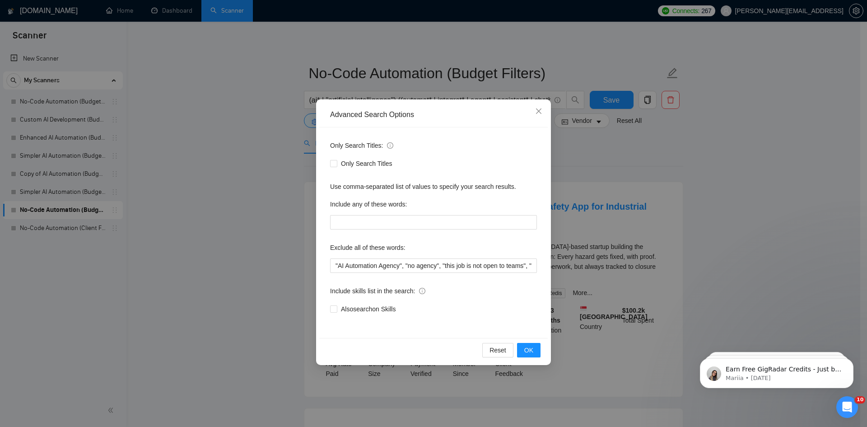
click at [251, 220] on div "Advanced Search Options Only Search Titles: Only Search Titles Use comma-separa…" at bounding box center [433, 213] width 867 height 427
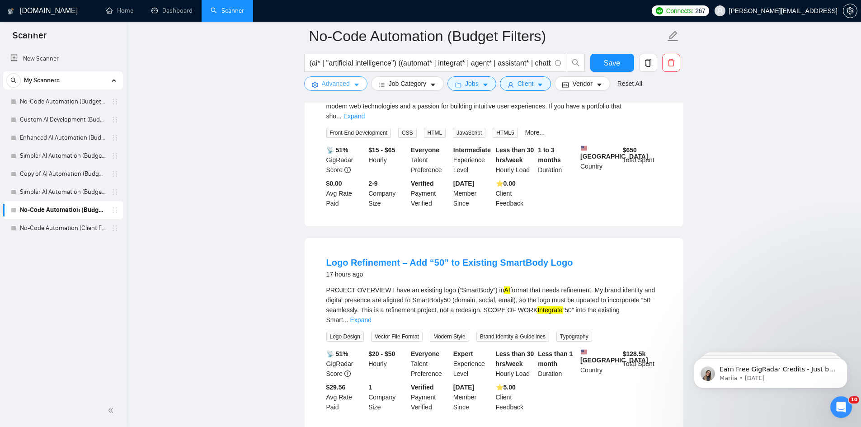
scroll to position [1853, 0]
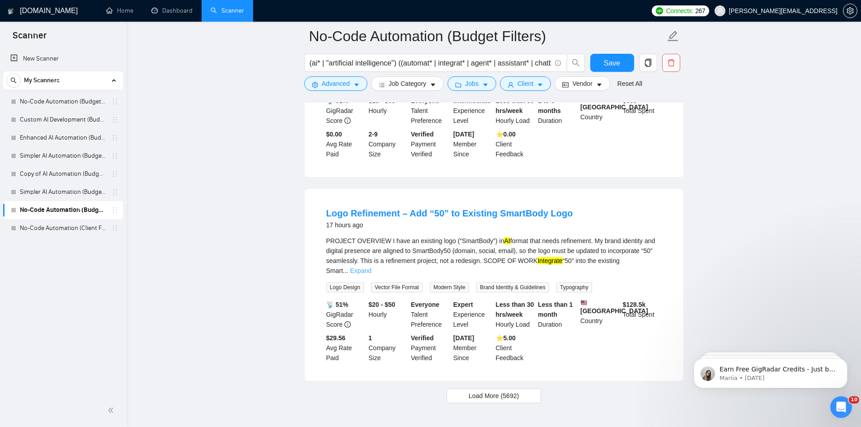
click at [371, 267] on link "Expand" at bounding box center [360, 270] width 21 height 7
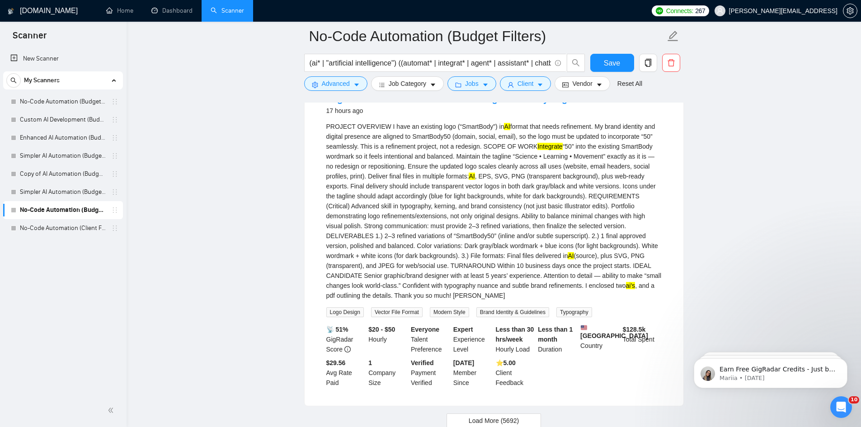
scroll to position [1867, 0]
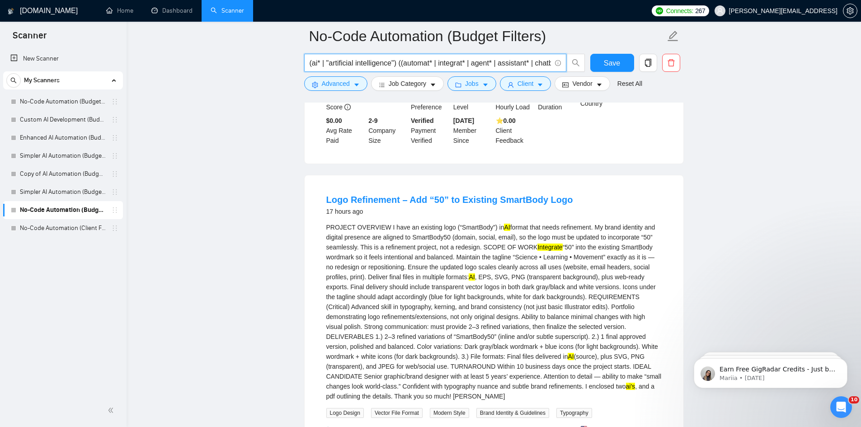
click at [481, 61] on input "(ai* | "artificial intelligence") ((automat* | integrat* | agent* | assistant* …" at bounding box center [429, 62] width 241 height 11
click at [87, 124] on link "Custom AI Development (Budget Filter)" at bounding box center [63, 120] width 86 height 18
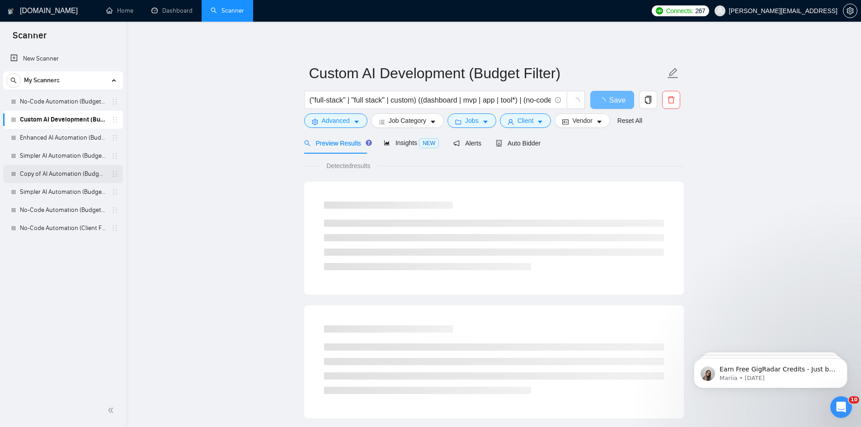
click at [79, 176] on link "Copy of AI Automation (Budget Filters)" at bounding box center [63, 174] width 86 height 18
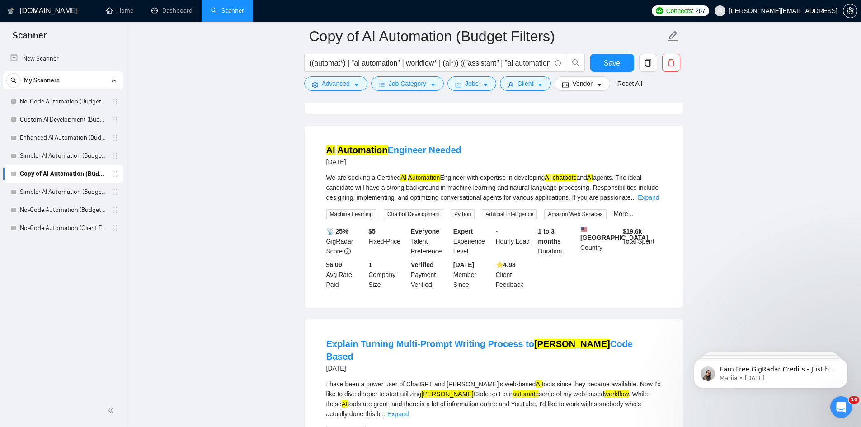
scroll to position [1310, 0]
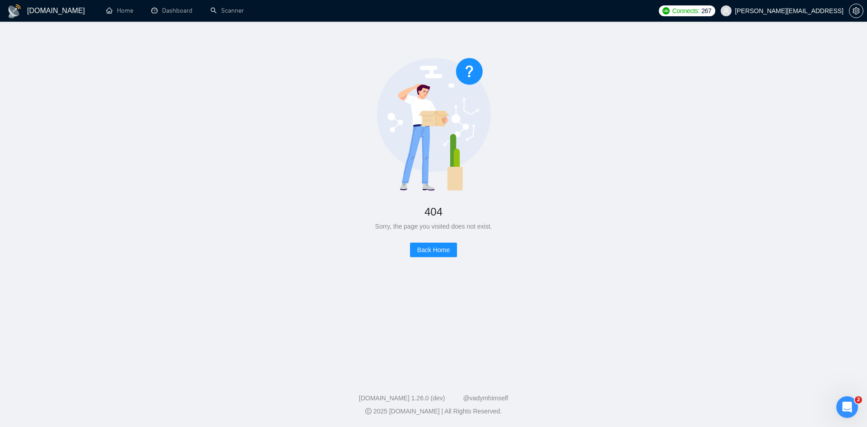
click at [37, 14] on h1 "[DOMAIN_NAME]" at bounding box center [56, 11] width 58 height 22
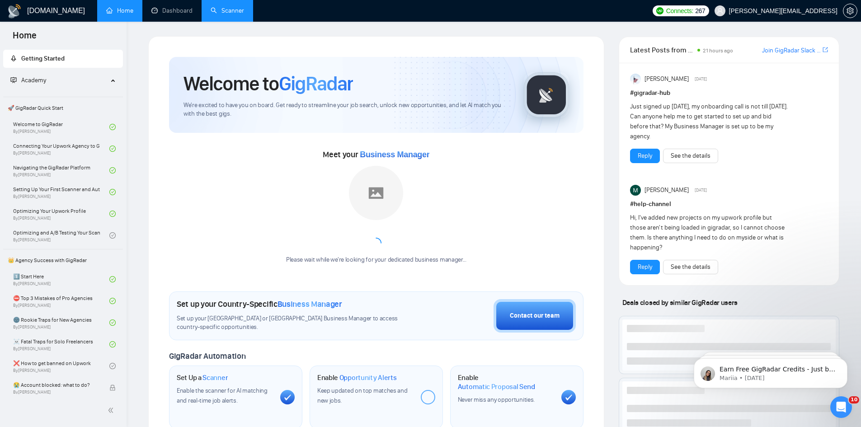
click at [225, 14] on link "Scanner" at bounding box center [227, 11] width 33 height 8
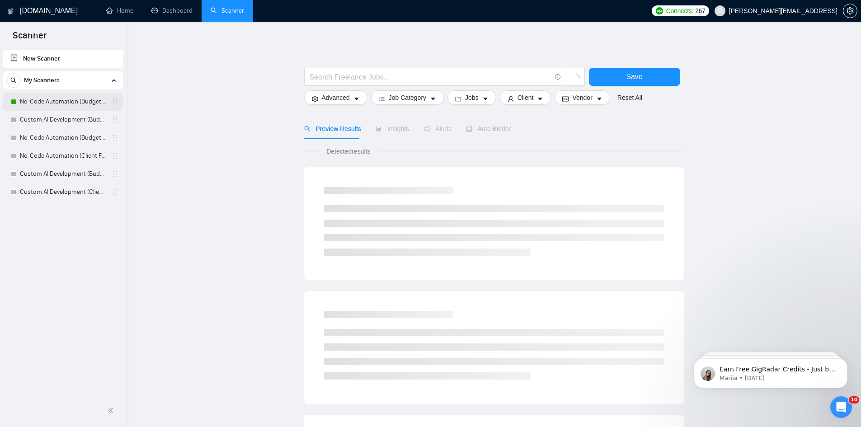
click at [67, 98] on link "No-Code Automation (Budget Filters)" at bounding box center [63, 102] width 86 height 18
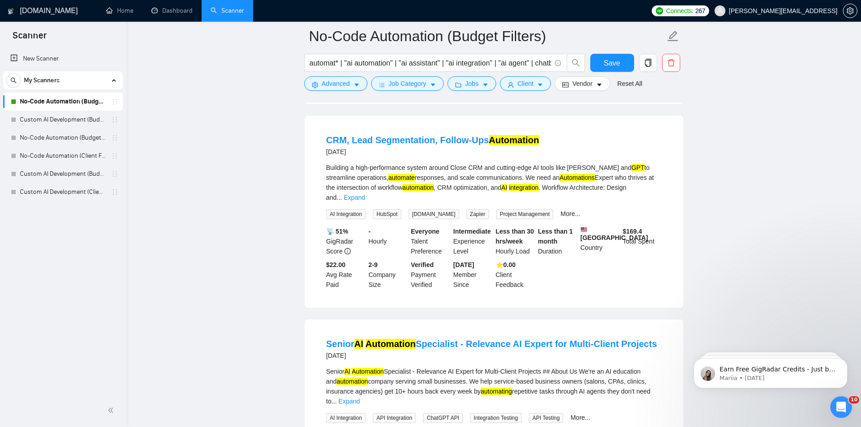
scroll to position [1698, 0]
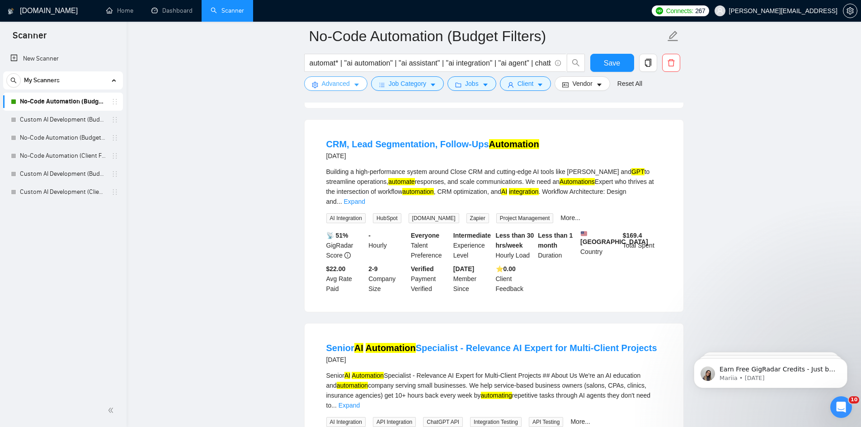
click at [344, 88] on span "Advanced" at bounding box center [336, 84] width 28 height 10
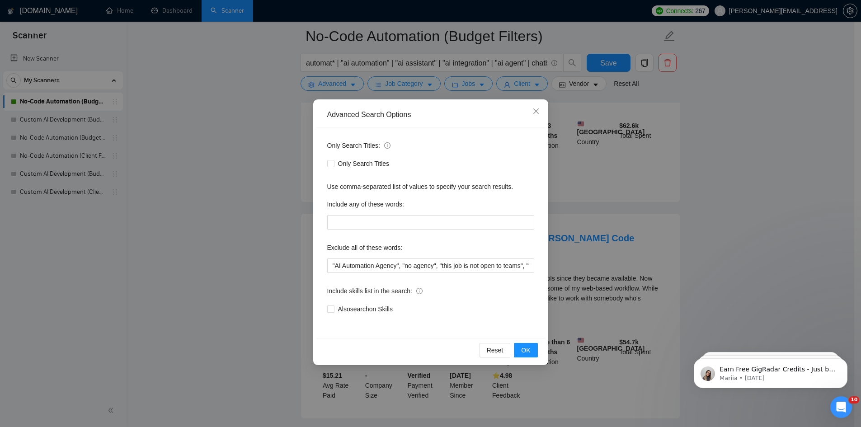
scroll to position [1381, 0]
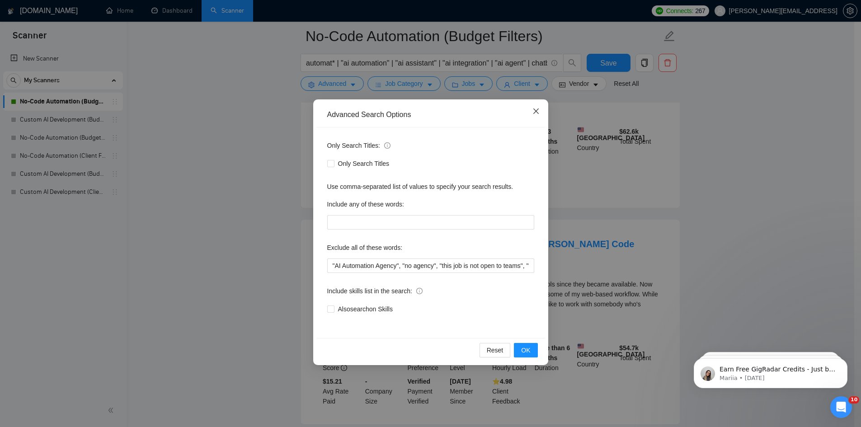
click at [535, 115] on icon "close" at bounding box center [535, 111] width 7 height 7
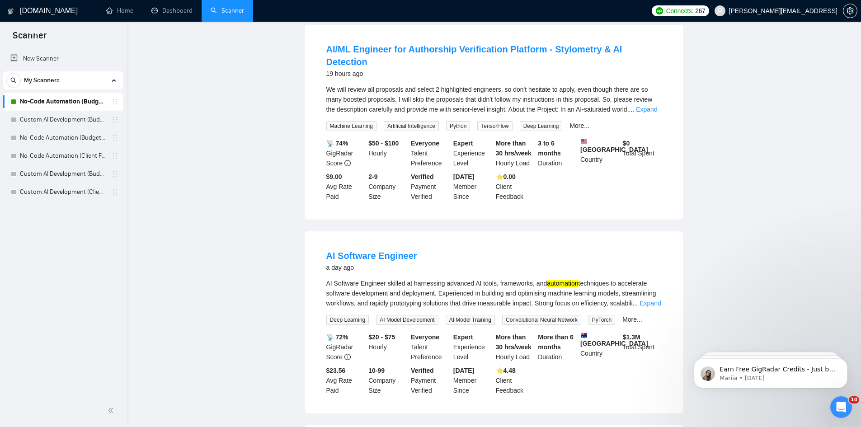
scroll to position [0, 0]
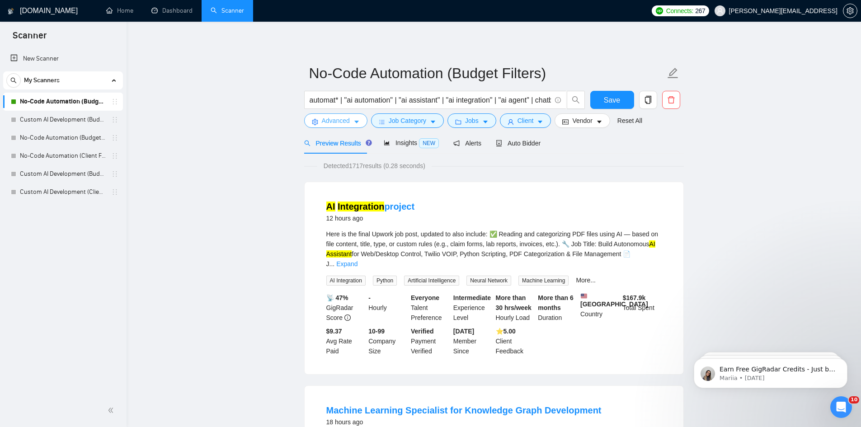
click at [345, 122] on span "Advanced" at bounding box center [336, 121] width 28 height 10
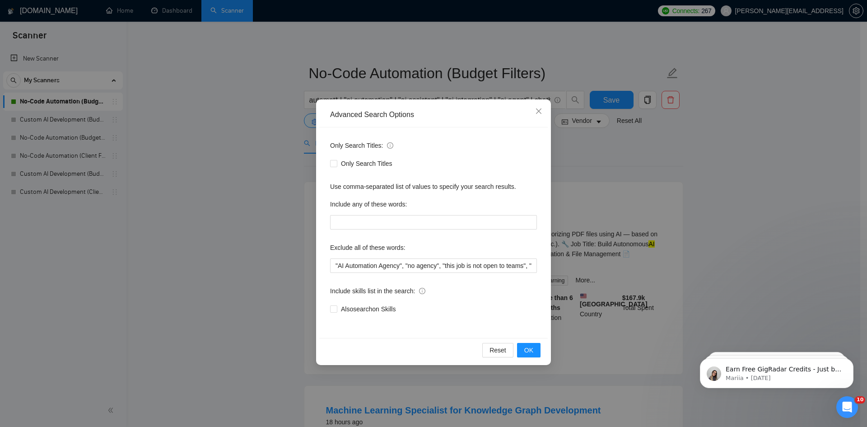
click at [254, 131] on div "Advanced Search Options Only Search Titles: Only Search Titles Use comma-separa…" at bounding box center [433, 213] width 867 height 427
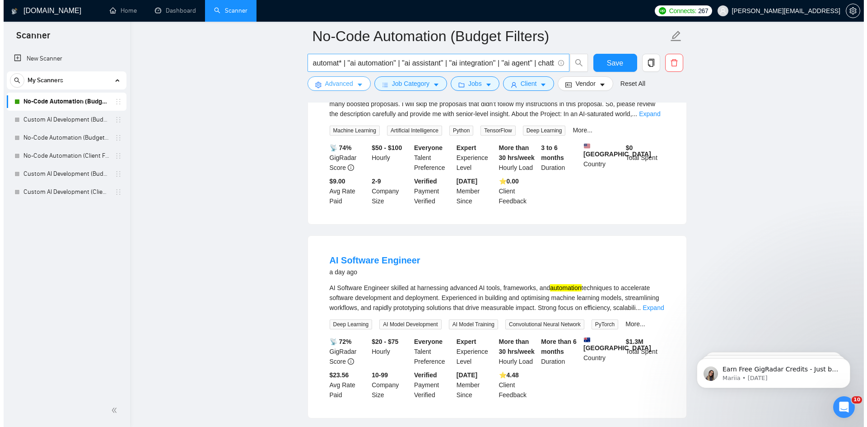
scroll to position [542, 0]
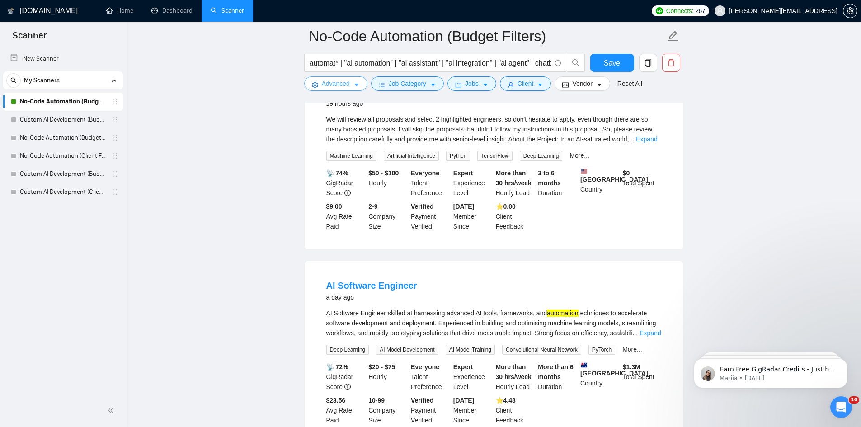
click at [338, 80] on span "Advanced" at bounding box center [336, 84] width 28 height 10
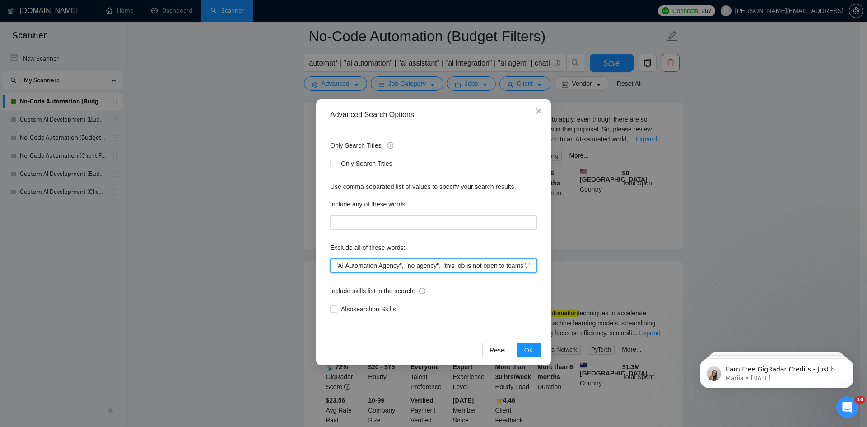
click at [437, 267] on input ""AI Automation Agency", "no agency", "this job is not open to teams", "this job…" at bounding box center [433, 265] width 207 height 14
click at [532, 266] on input ""AI Automation Agency", "no agency", "this job is not open to teams", "this job…" at bounding box center [433, 265] width 207 height 14
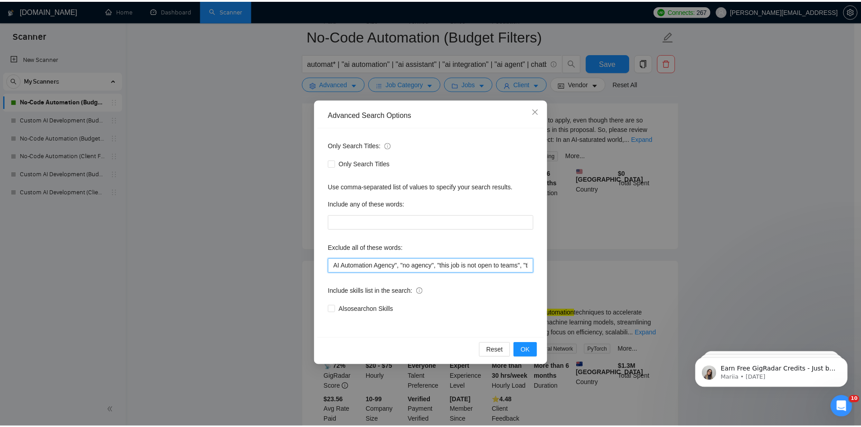
scroll to position [0, 0]
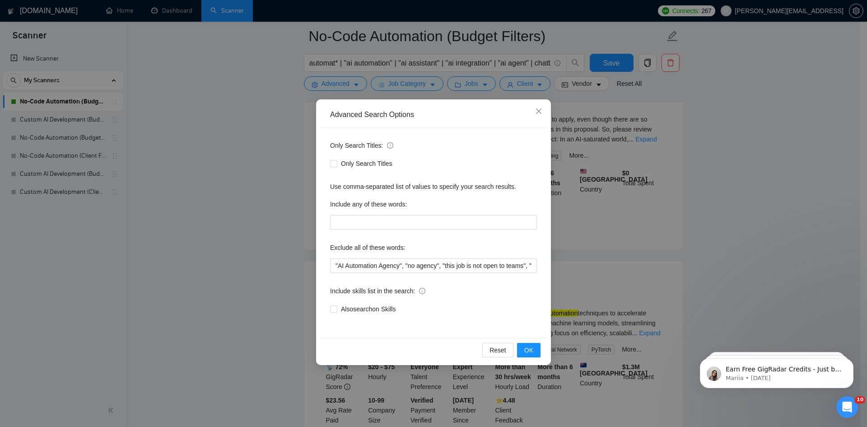
click at [214, 115] on div "Advanced Search Options Only Search Titles: Only Search Titles Use comma-separa…" at bounding box center [433, 213] width 867 height 427
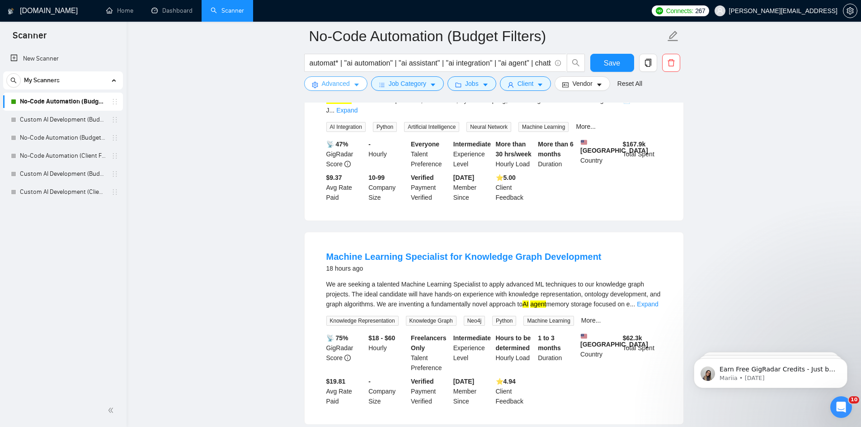
scroll to position [45, 0]
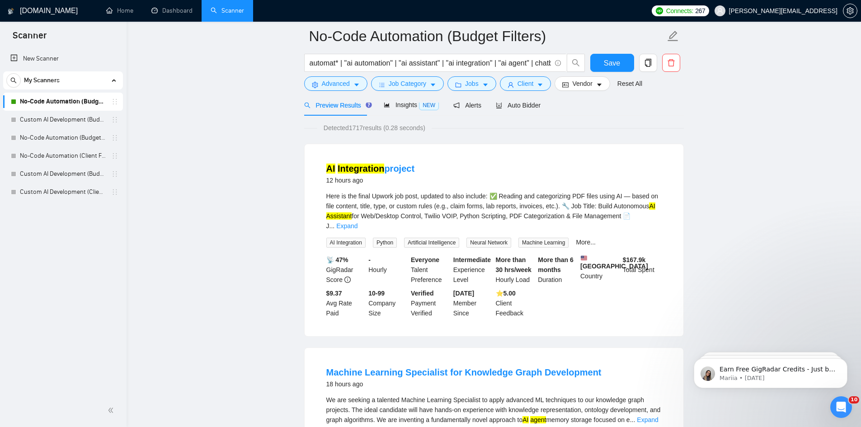
click at [53, 98] on link "No-Code Automation (Budget Filters)" at bounding box center [63, 102] width 86 height 18
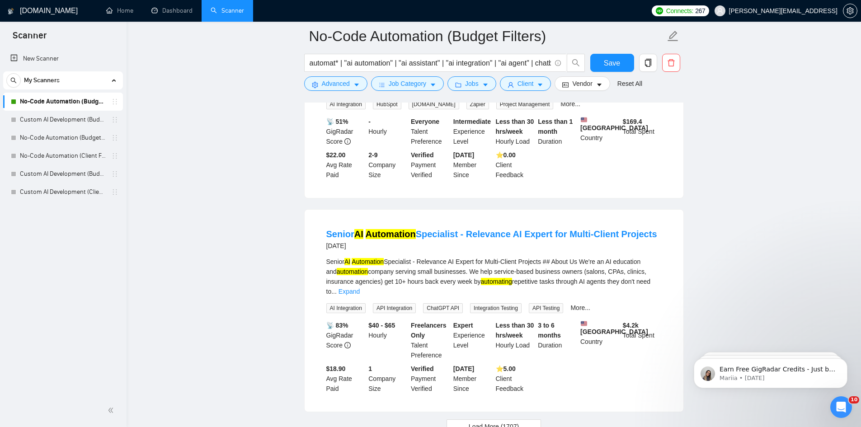
scroll to position [1833, 0]
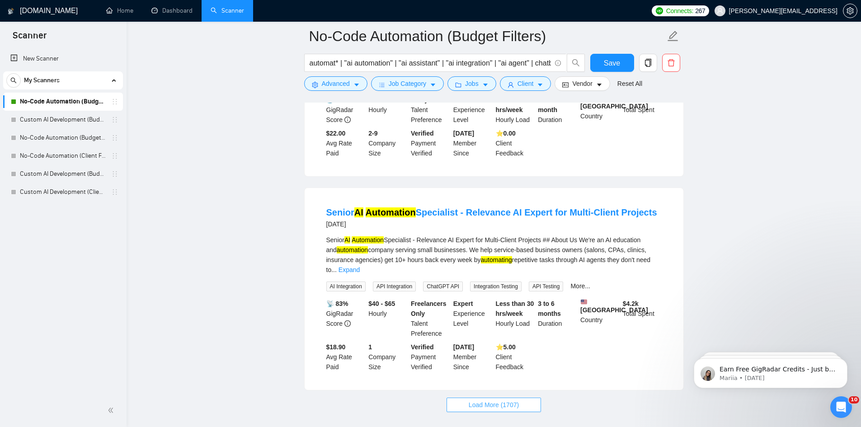
click at [468, 398] on button "Load More (1707)" at bounding box center [493, 405] width 94 height 14
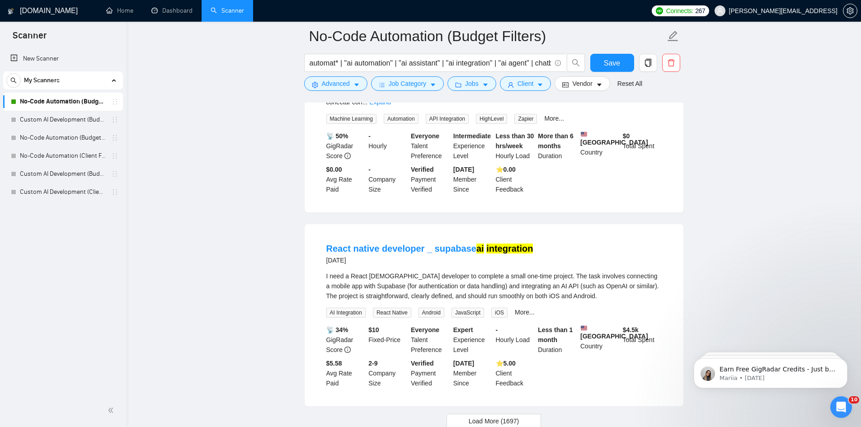
scroll to position [3826, 0]
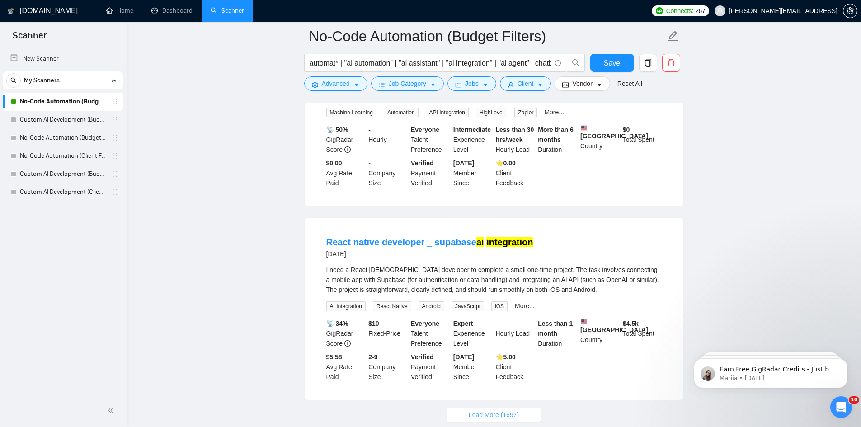
click at [522, 407] on button "Load More (1697)" at bounding box center [493, 414] width 94 height 14
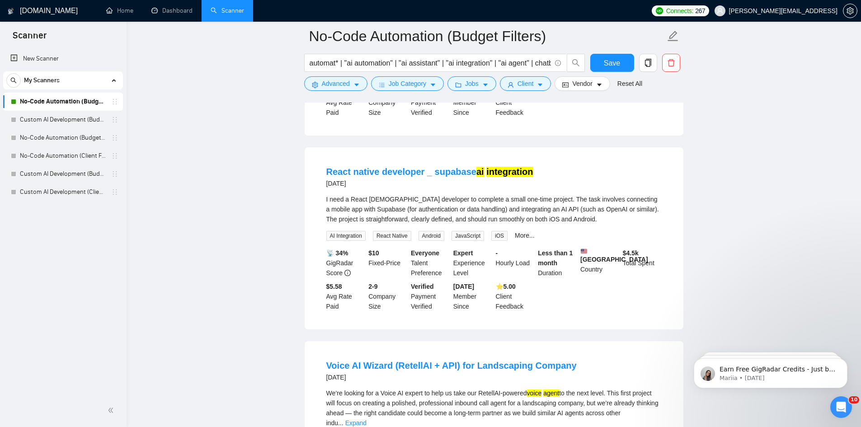
scroll to position [3916, 0]
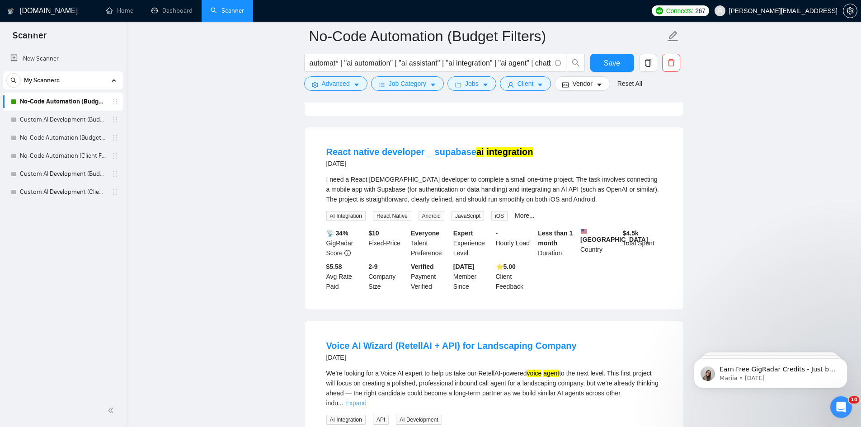
click at [366, 399] on link "Expand" at bounding box center [355, 402] width 21 height 7
